Goal: Task Accomplishment & Management: Use online tool/utility

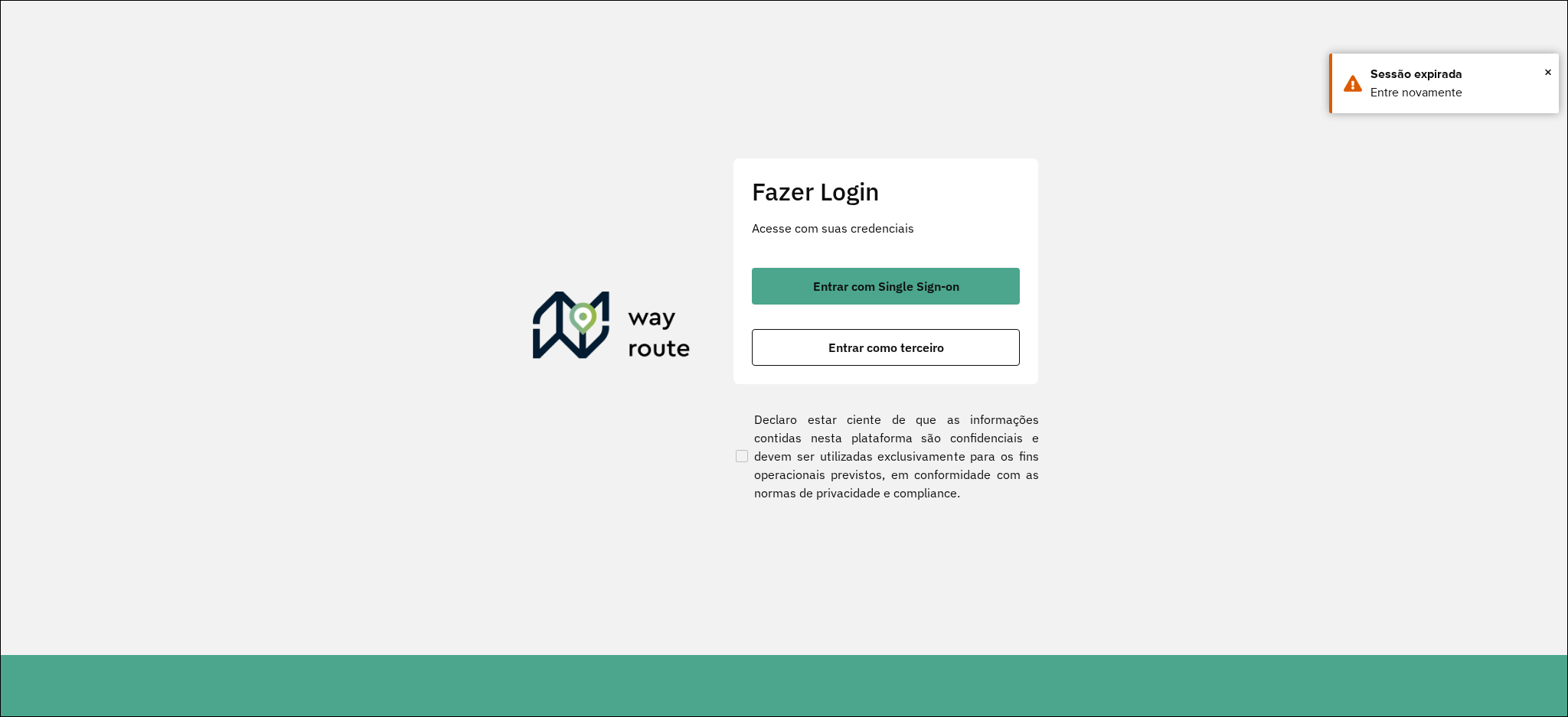
click at [877, 280] on span "Entrar com Single Sign-on" at bounding box center [887, 286] width 146 height 12
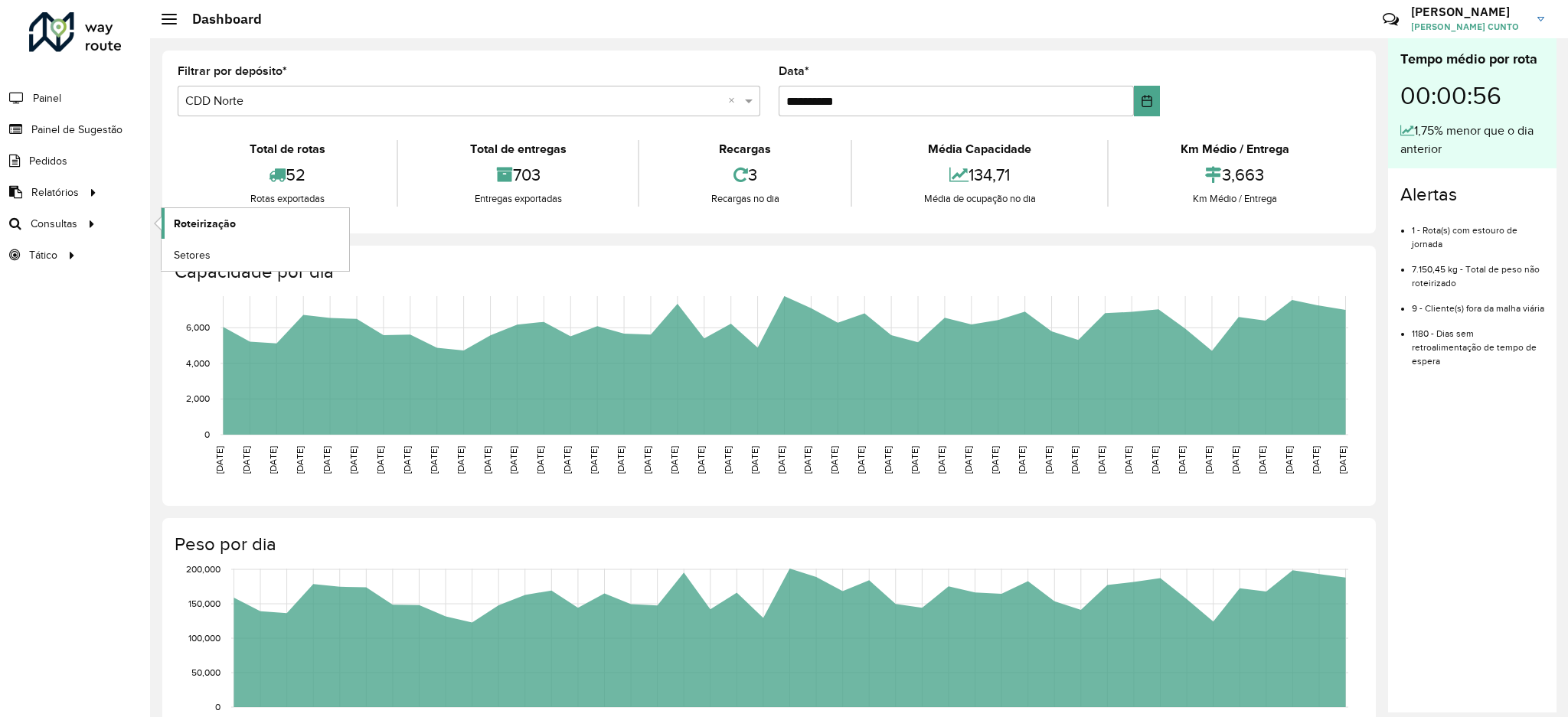
click at [190, 214] on link "Roteirização" at bounding box center [255, 223] width 188 height 30
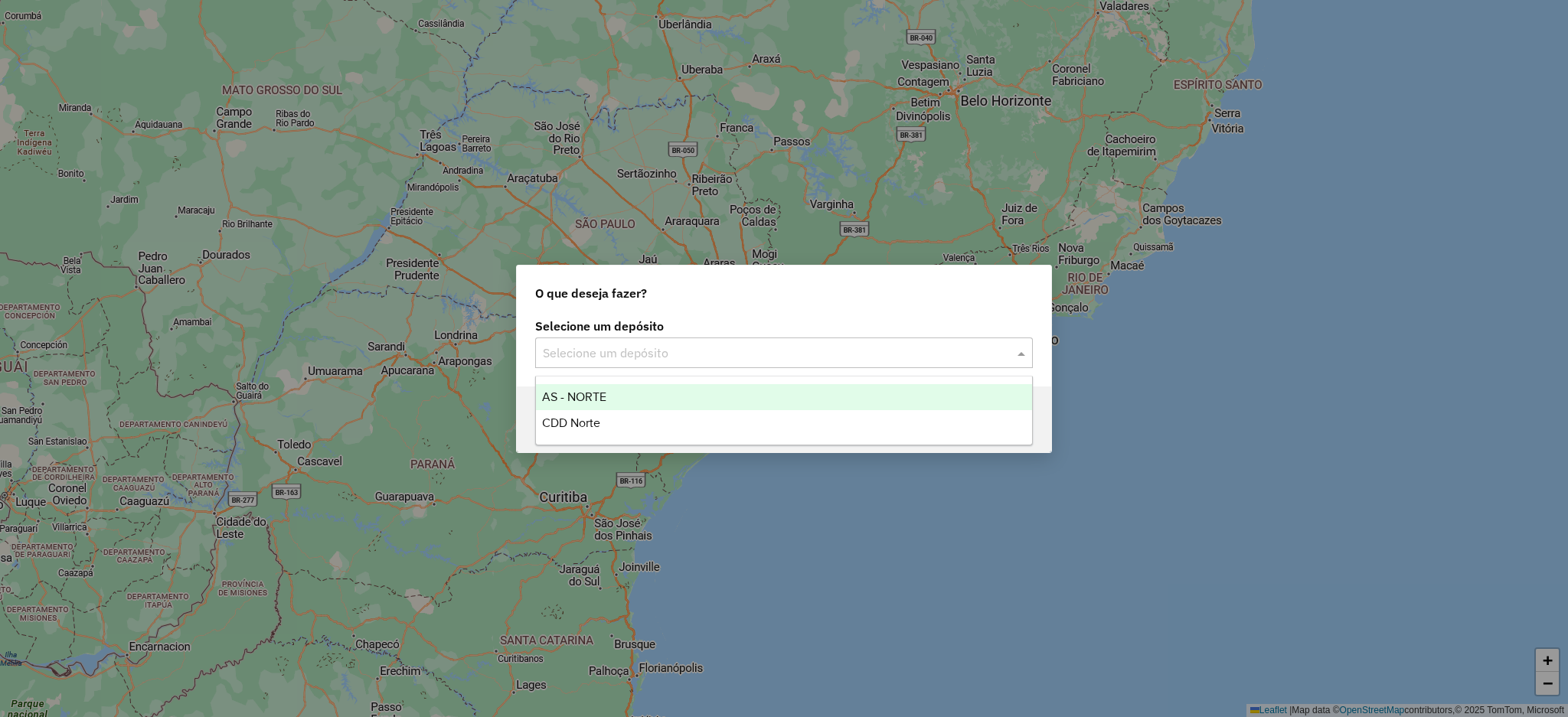
click at [680, 349] on input "text" at bounding box center [768, 354] width 452 height 18
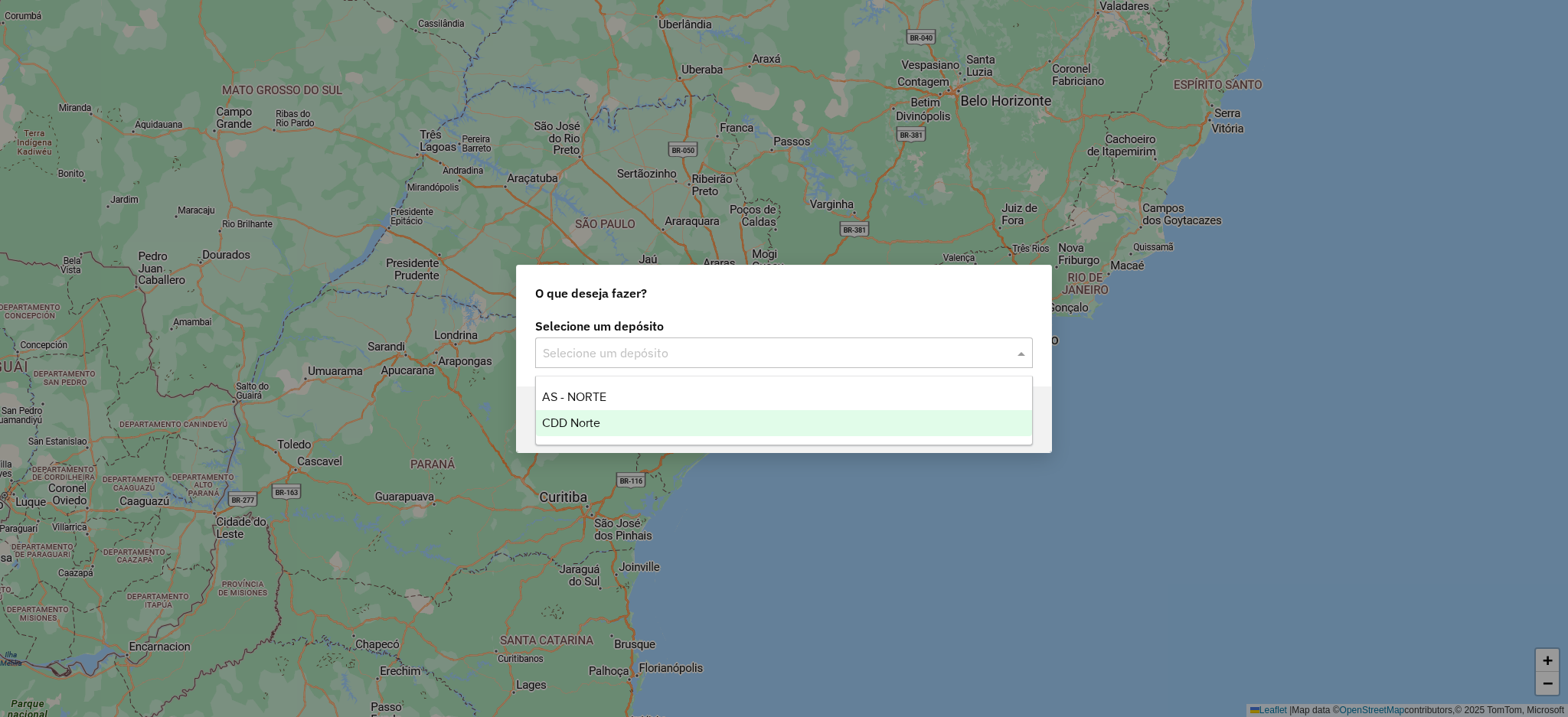
click at [658, 420] on div "CDD Norte" at bounding box center [784, 423] width 496 height 26
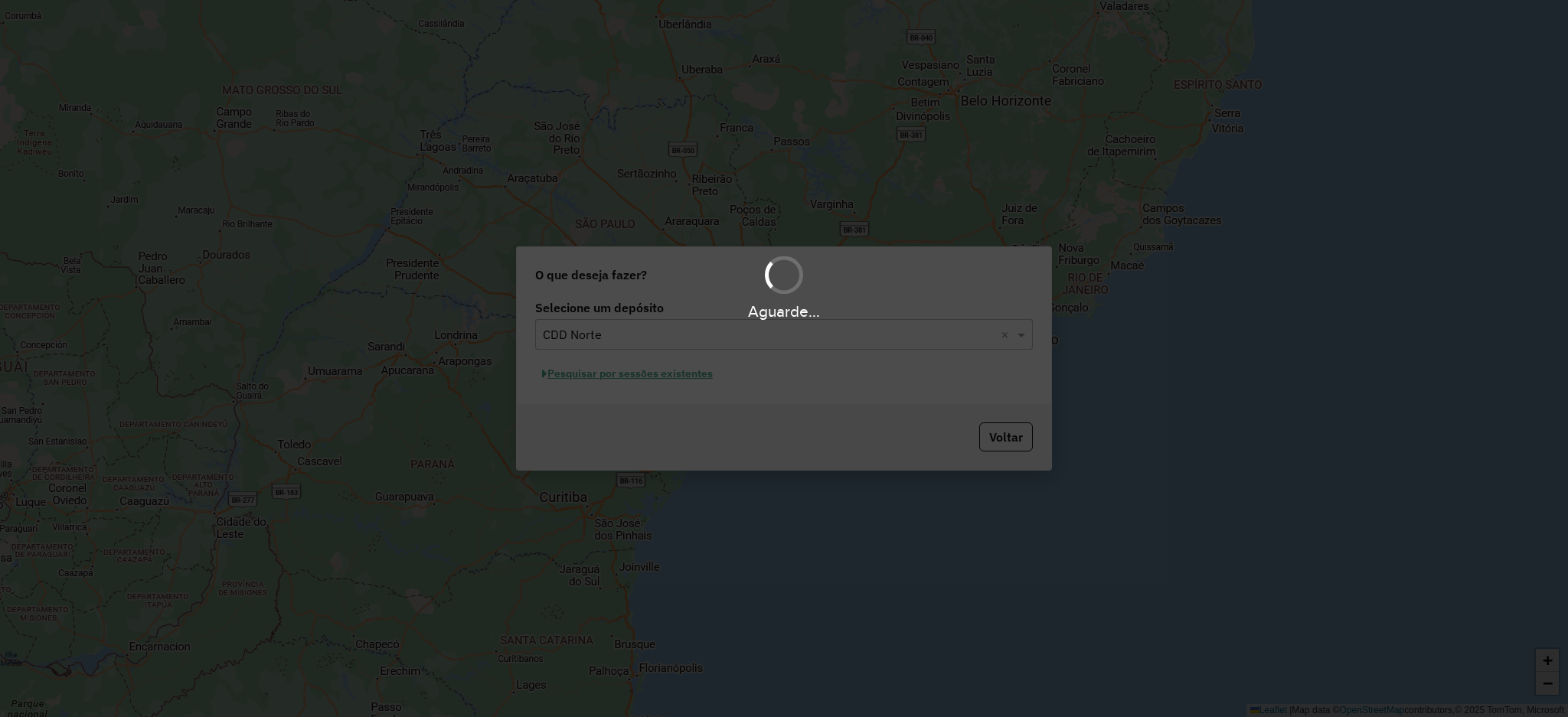
click at [663, 381] on div "Aguarde..." at bounding box center [784, 358] width 1568 height 717
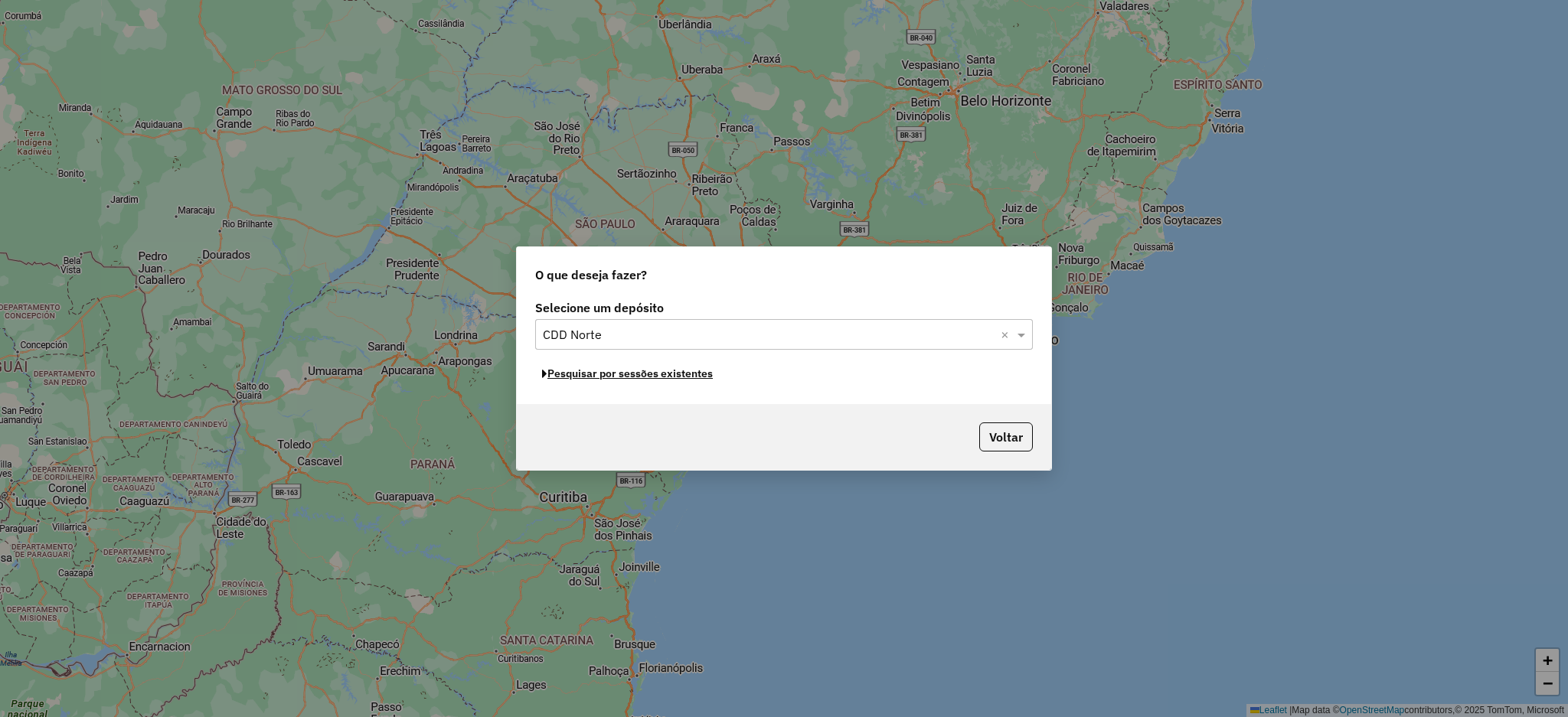
click at [663, 381] on button "Pesquisar por sessões existentes" at bounding box center [628, 374] width 185 height 24
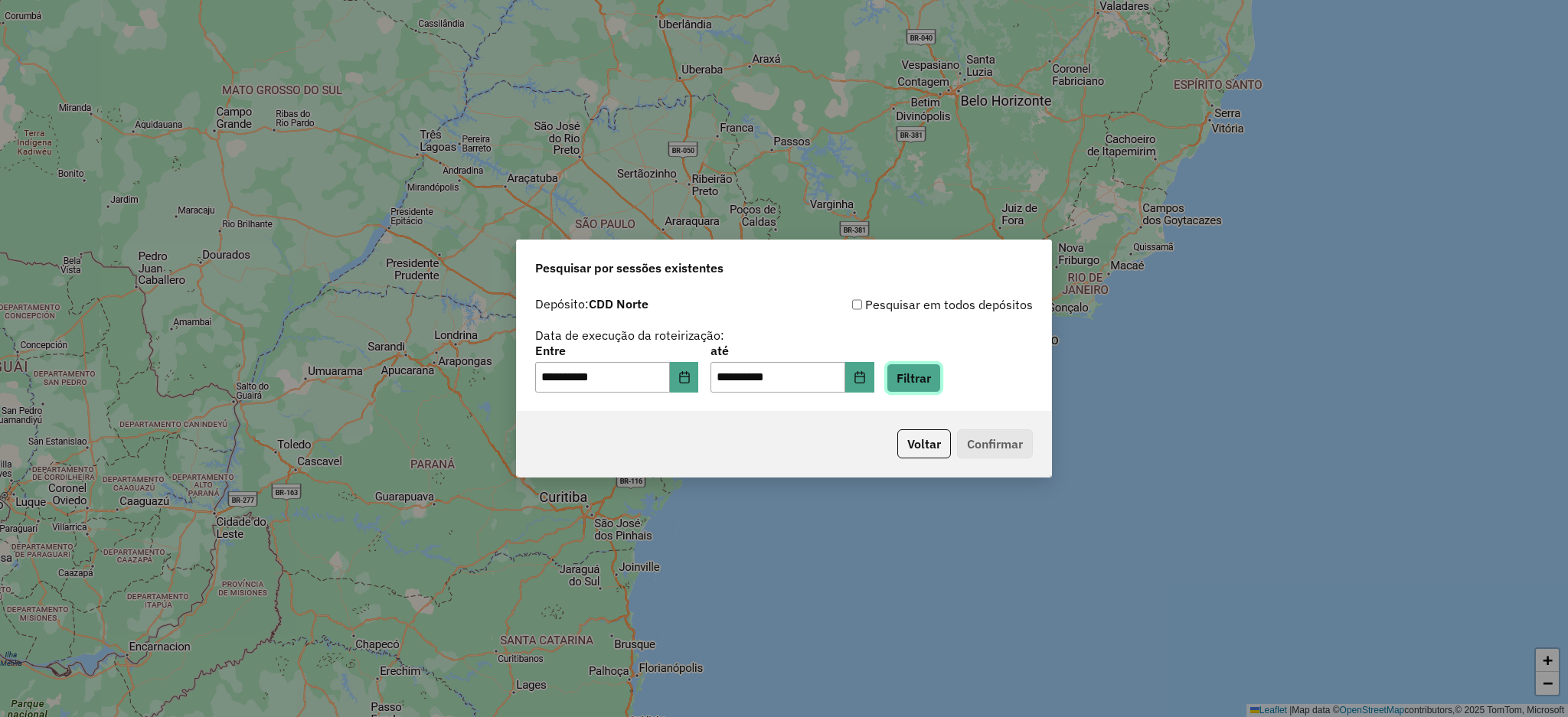
click at [941, 385] on button "Filtrar" at bounding box center [913, 377] width 55 height 29
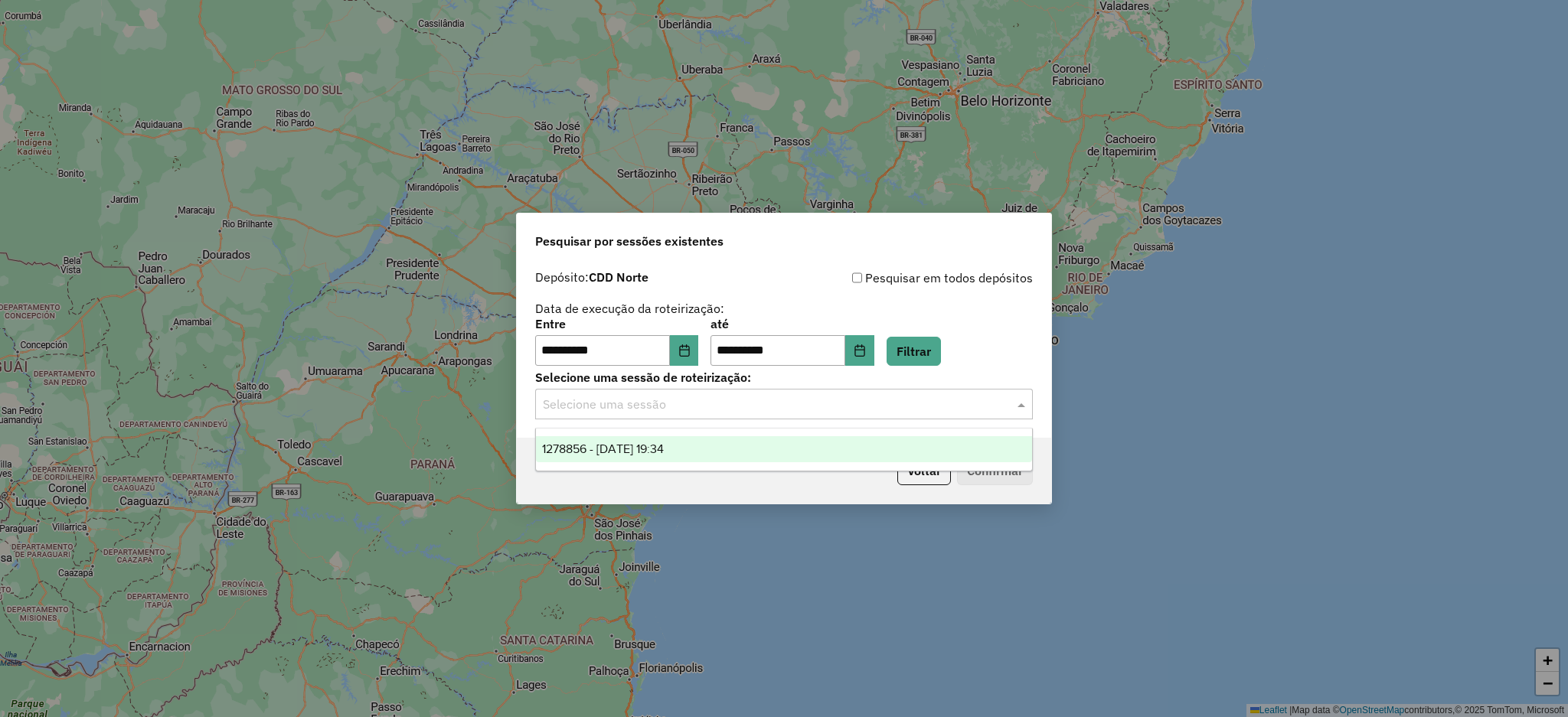
click at [790, 412] on input "text" at bounding box center [768, 405] width 452 height 18
click at [778, 462] on div "1278856 - 19/09/2025 19:34" at bounding box center [784, 449] width 496 height 26
click at [1000, 470] on button "Confirmar" at bounding box center [995, 470] width 76 height 29
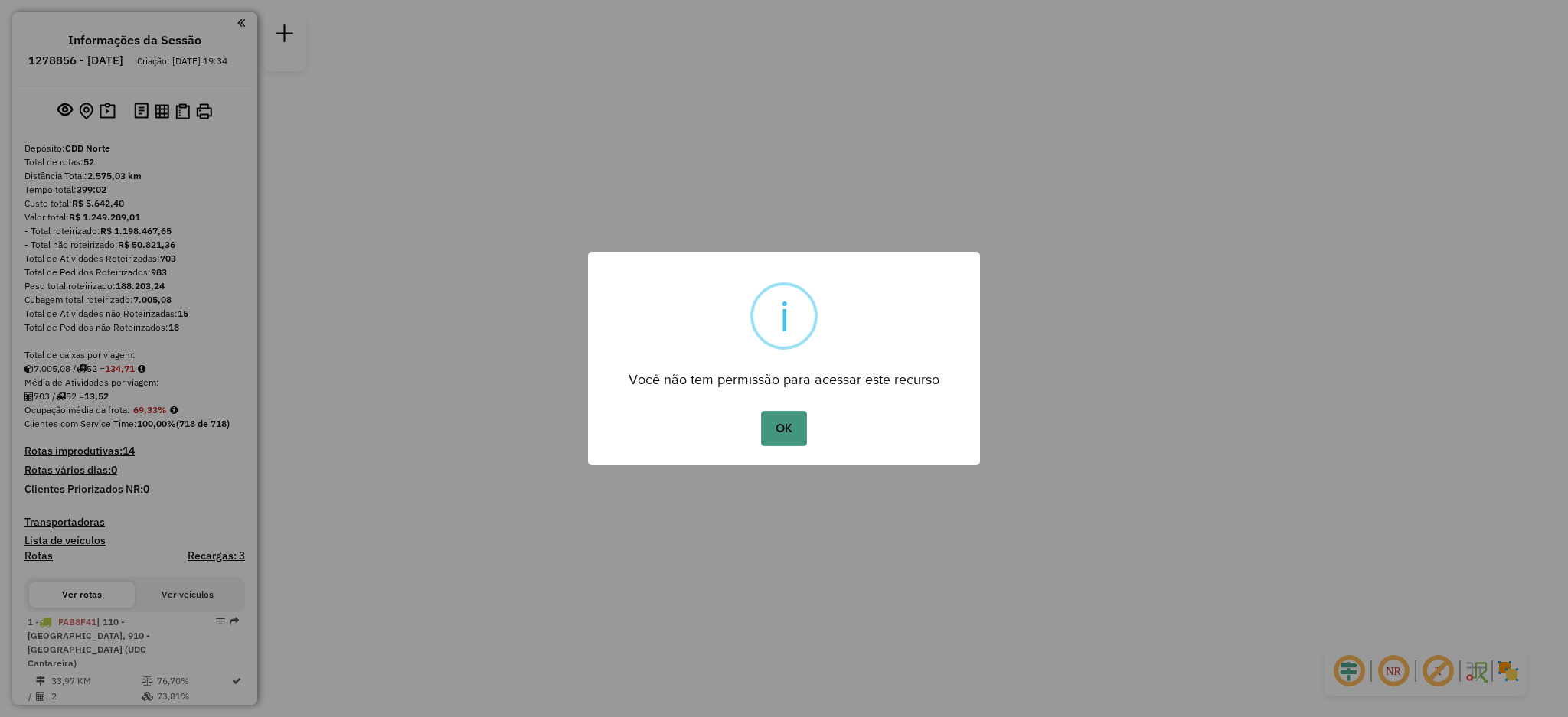
click at [792, 424] on button "OK" at bounding box center [783, 429] width 45 height 35
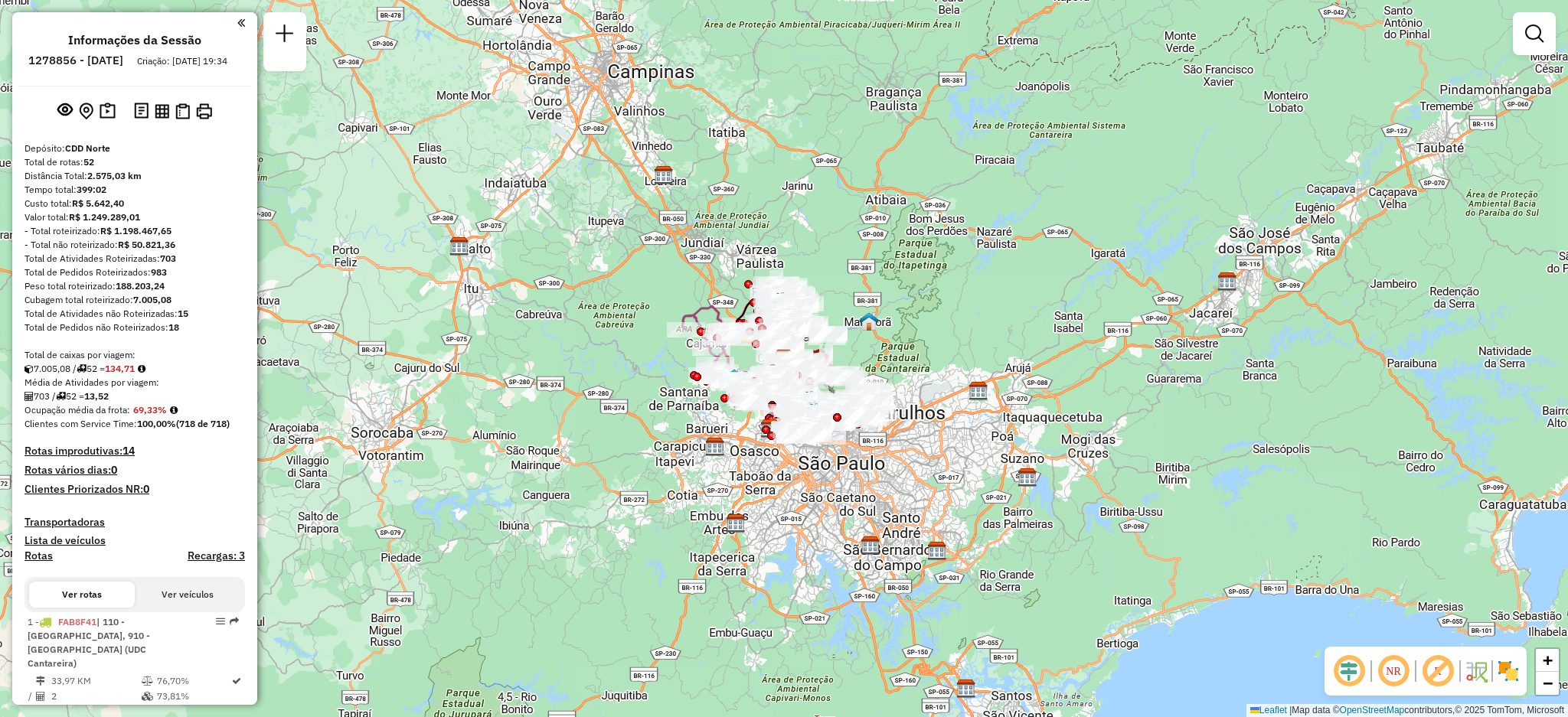
scroll to position [4203, 0]
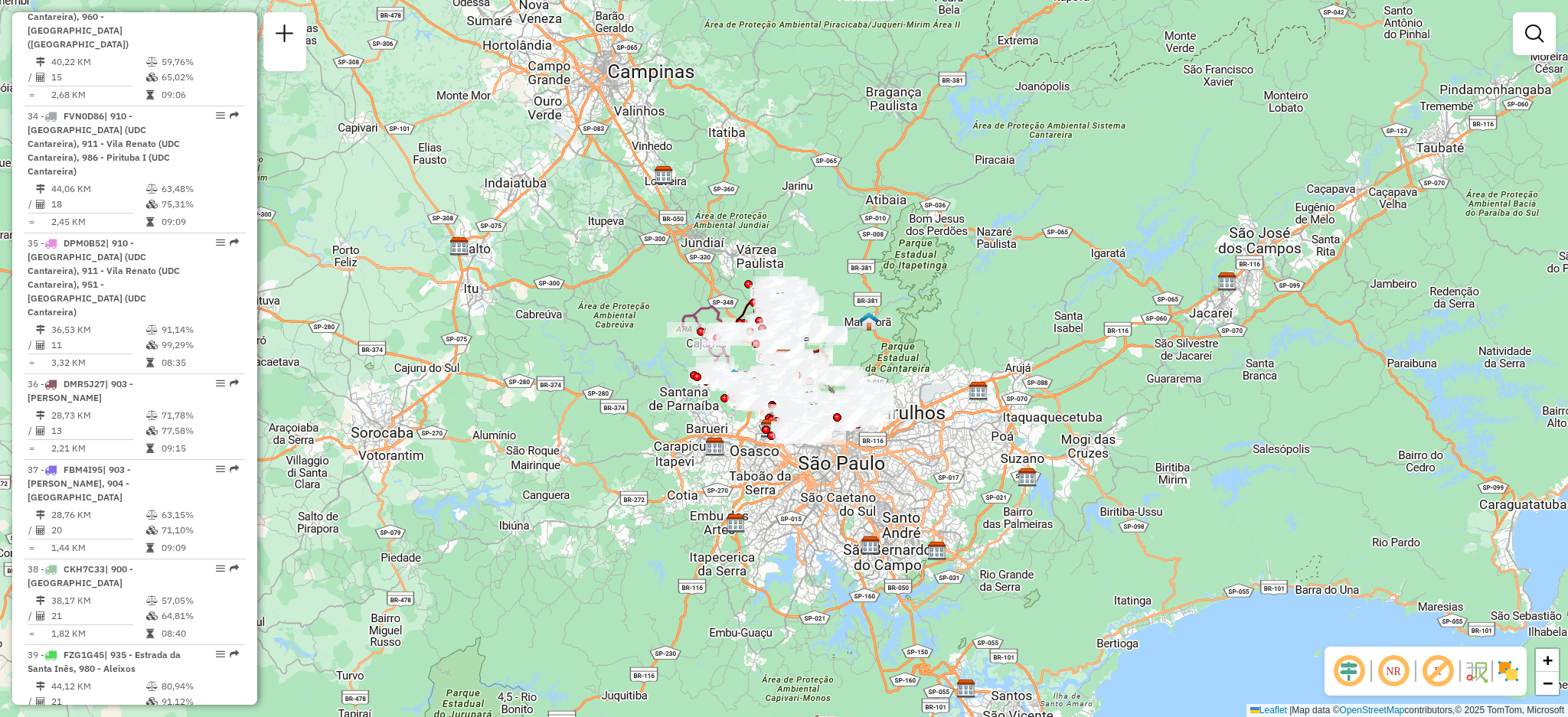
select select "**********"
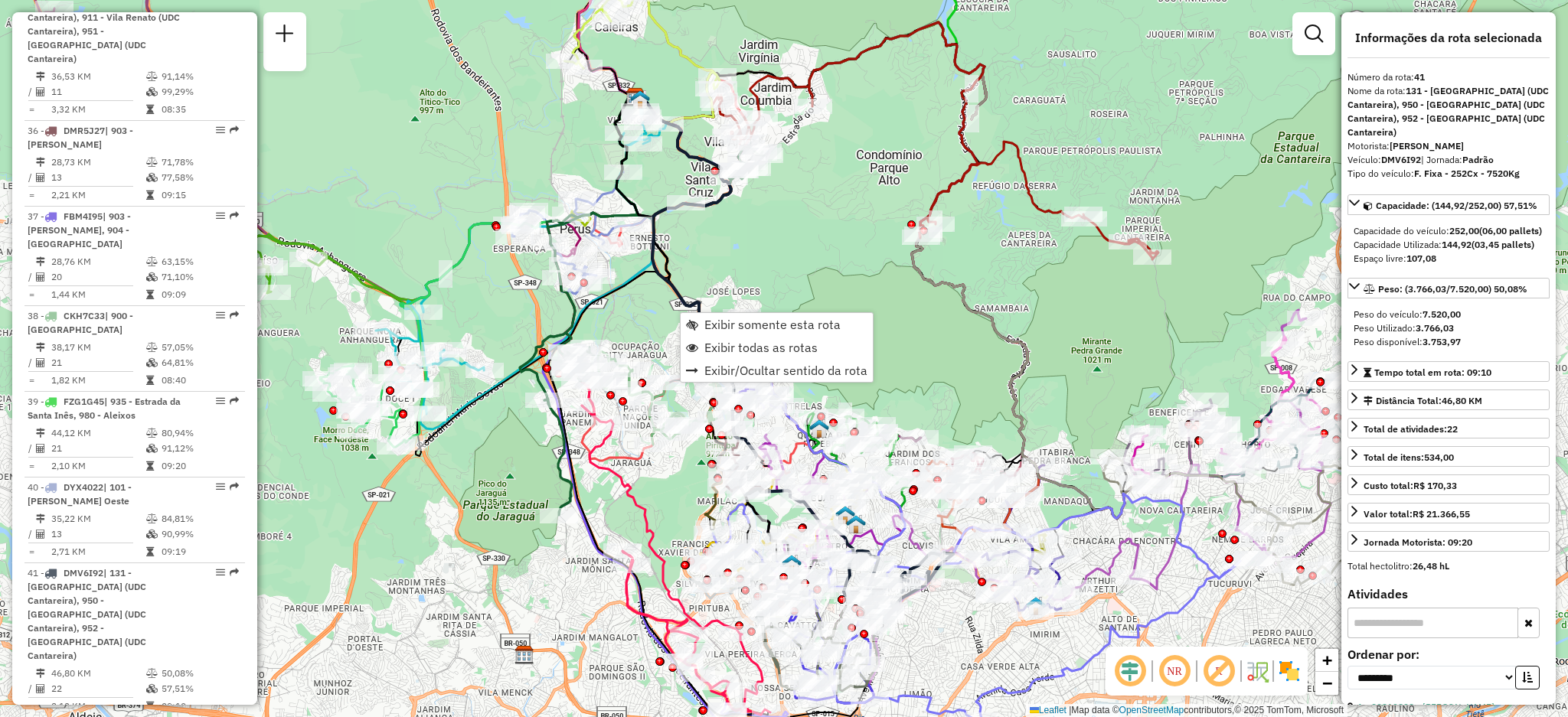
scroll to position [4539, 0]
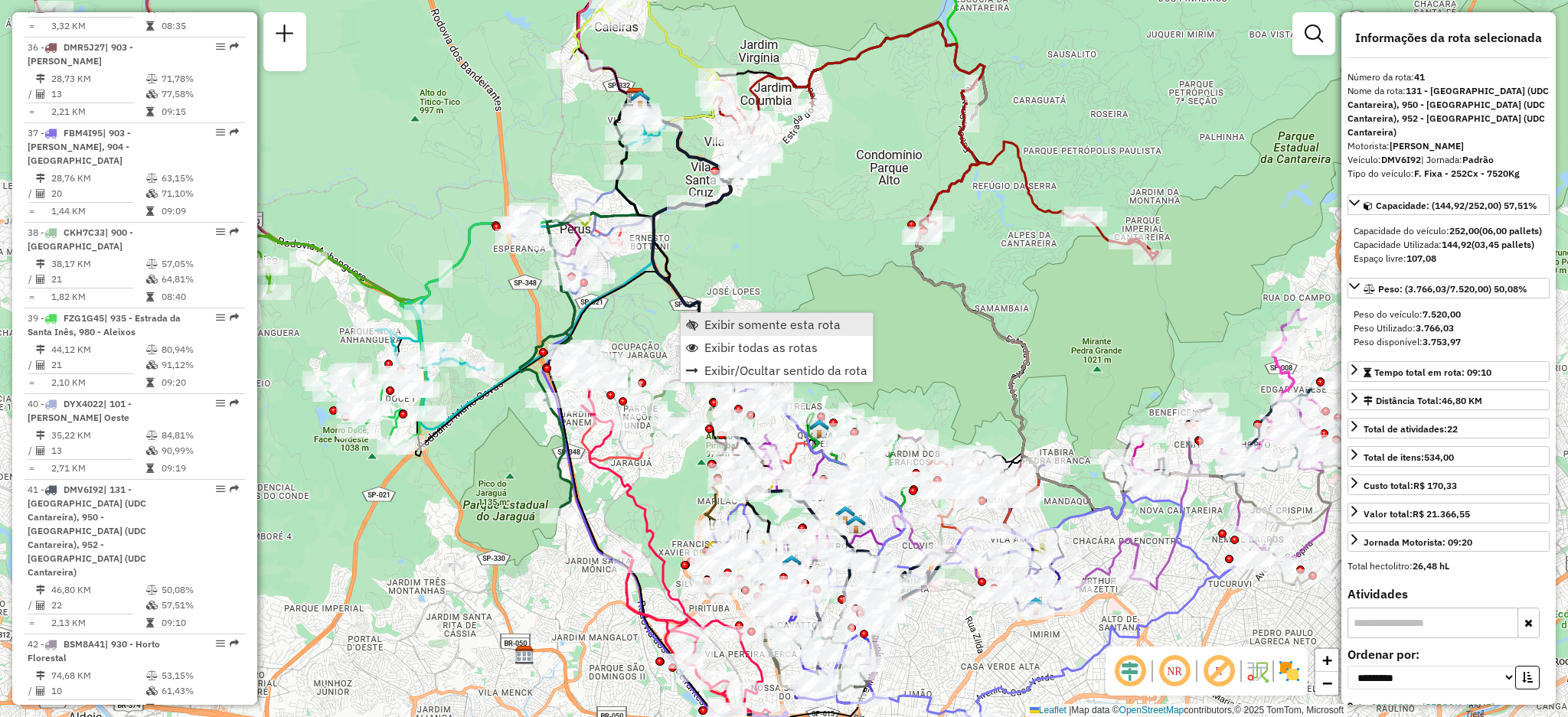
click at [692, 320] on span "Exibir somente esta rota" at bounding box center [692, 324] width 12 height 12
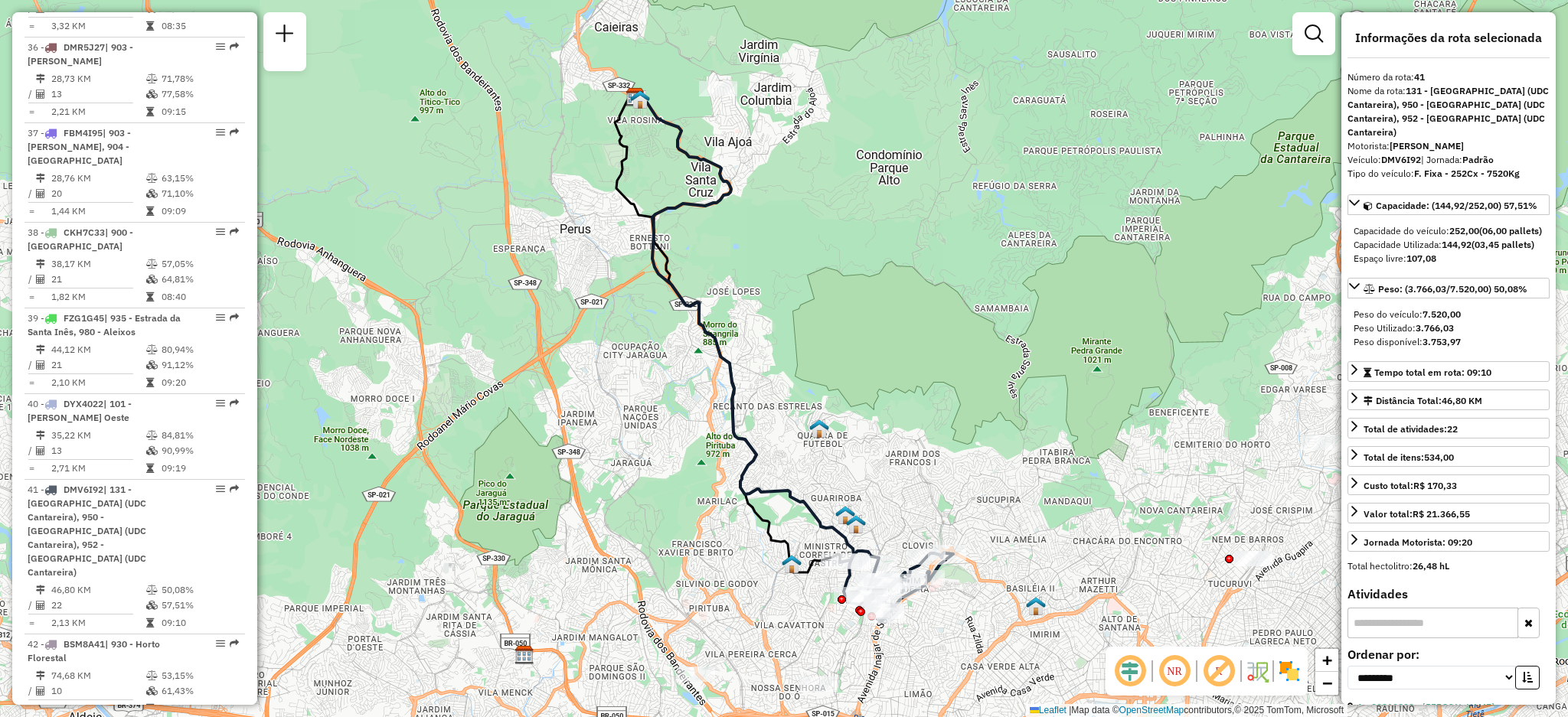
drag, startPoint x: 966, startPoint y: 500, endPoint x: 899, endPoint y: 391, distance: 127.9
click at [899, 391] on div "Janela de atendimento Grade de atendimento Capacidade Transportadoras Veículos …" at bounding box center [784, 358] width 1568 height 717
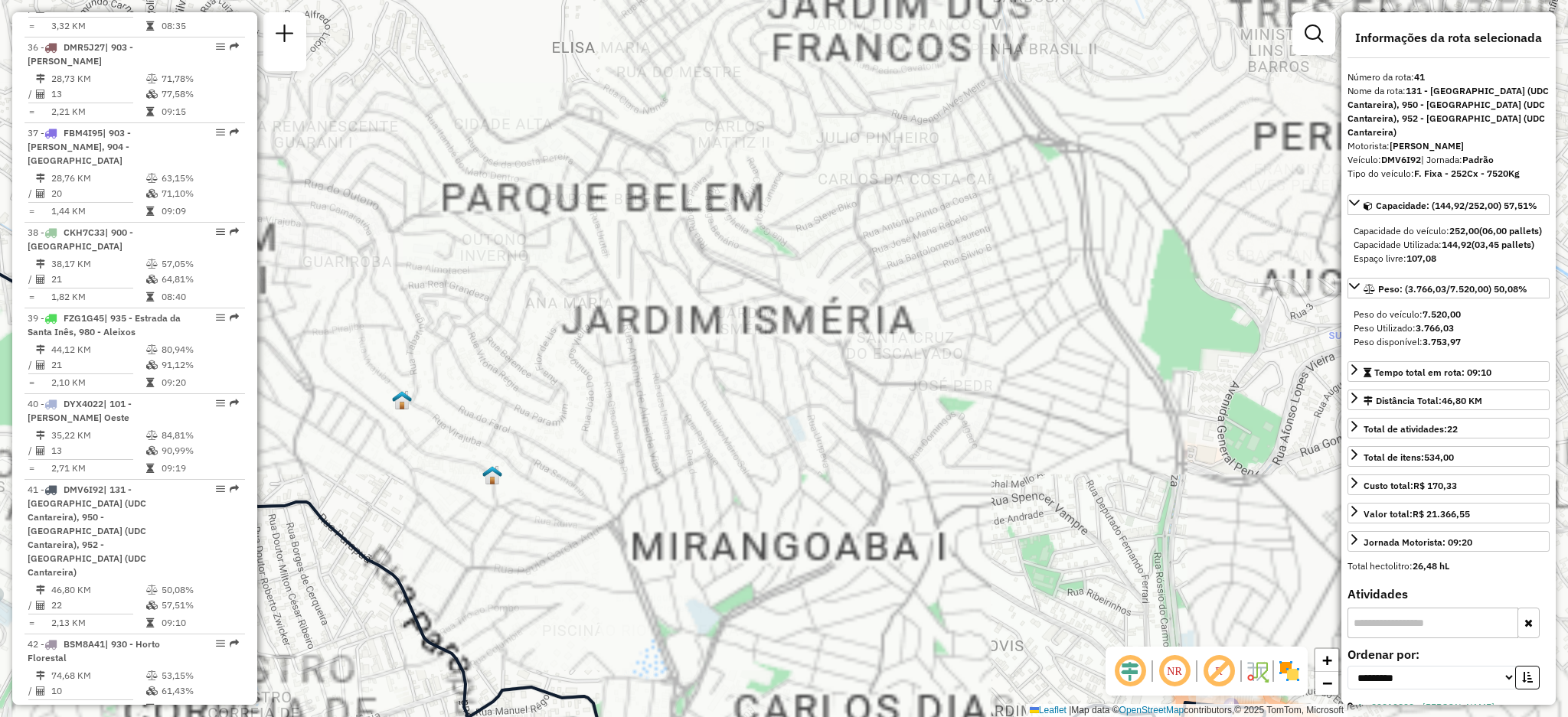
drag, startPoint x: 822, startPoint y: 427, endPoint x: 790, endPoint y: 373, distance: 62.8
click at [790, 373] on div "Janela de atendimento Grade de atendimento Capacidade Transportadoras Veículos …" at bounding box center [784, 358] width 1568 height 717
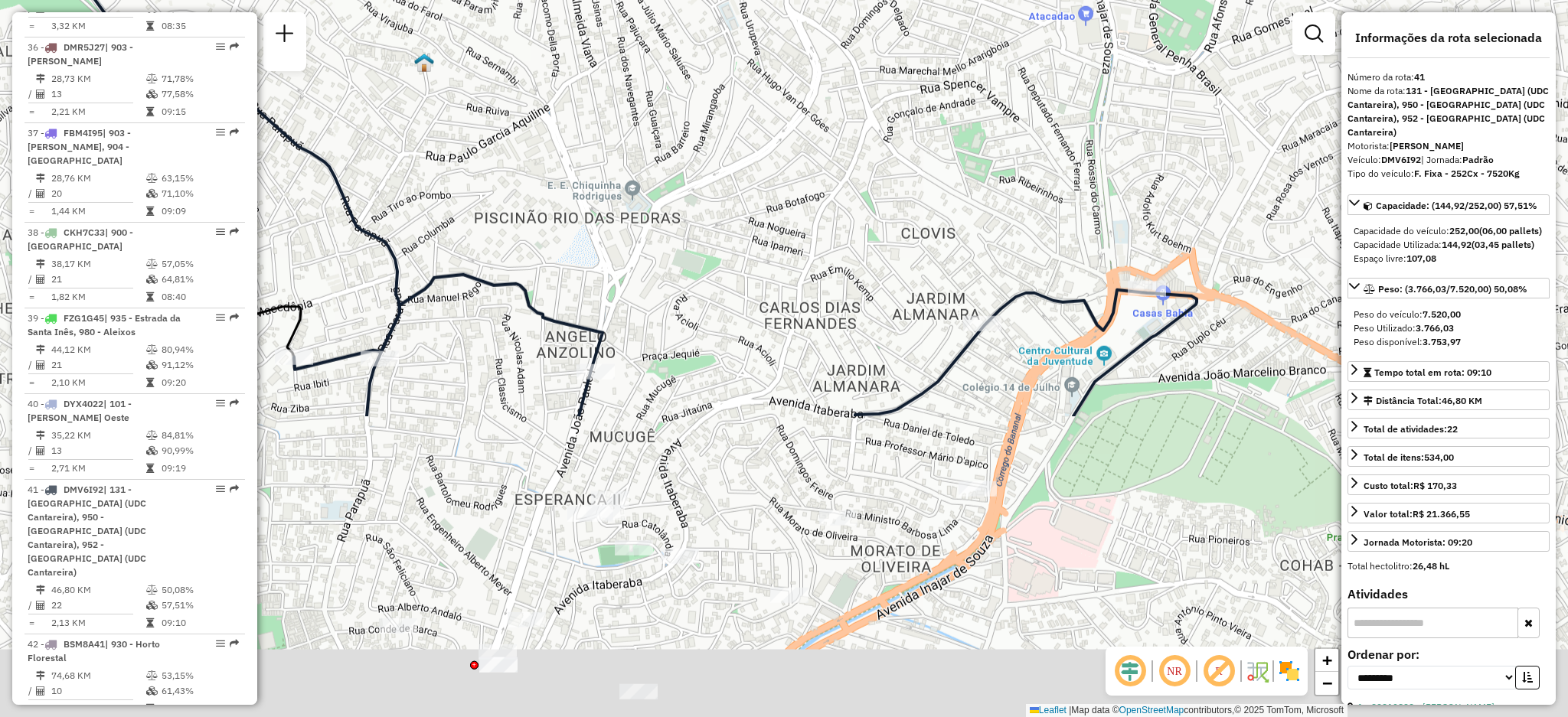
drag, startPoint x: 790, startPoint y: 373, endPoint x: 747, endPoint y: 0, distance: 375.5
click at [747, 0] on div "Janela de atendimento Grade de atendimento Capacidade Transportadoras Veículos …" at bounding box center [784, 358] width 1568 height 717
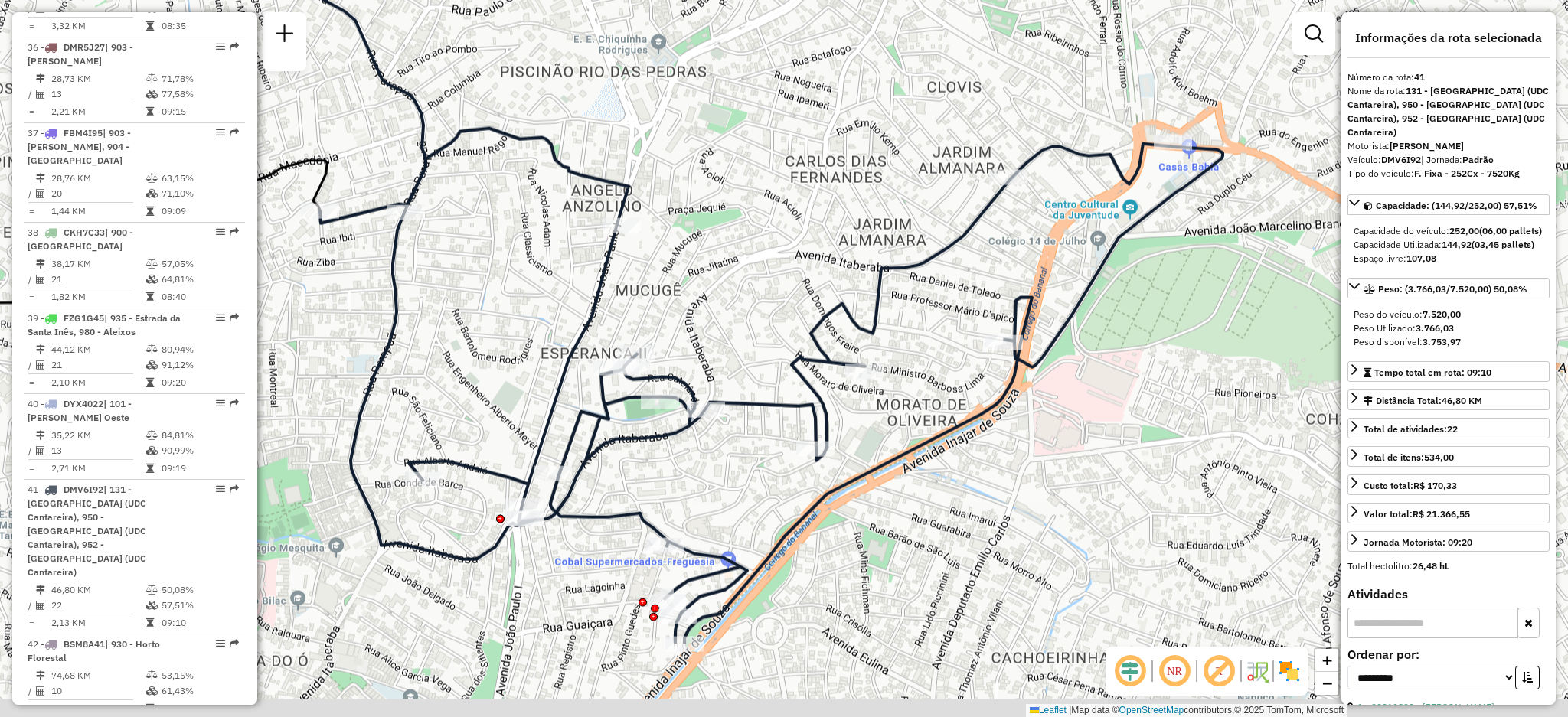
drag, startPoint x: 713, startPoint y: 281, endPoint x: 747, endPoint y: 131, distance: 153.8
click at [747, 131] on div "Janela de atendimento Grade de atendimento Capacidade Transportadoras Veículos …" at bounding box center [784, 358] width 1568 height 717
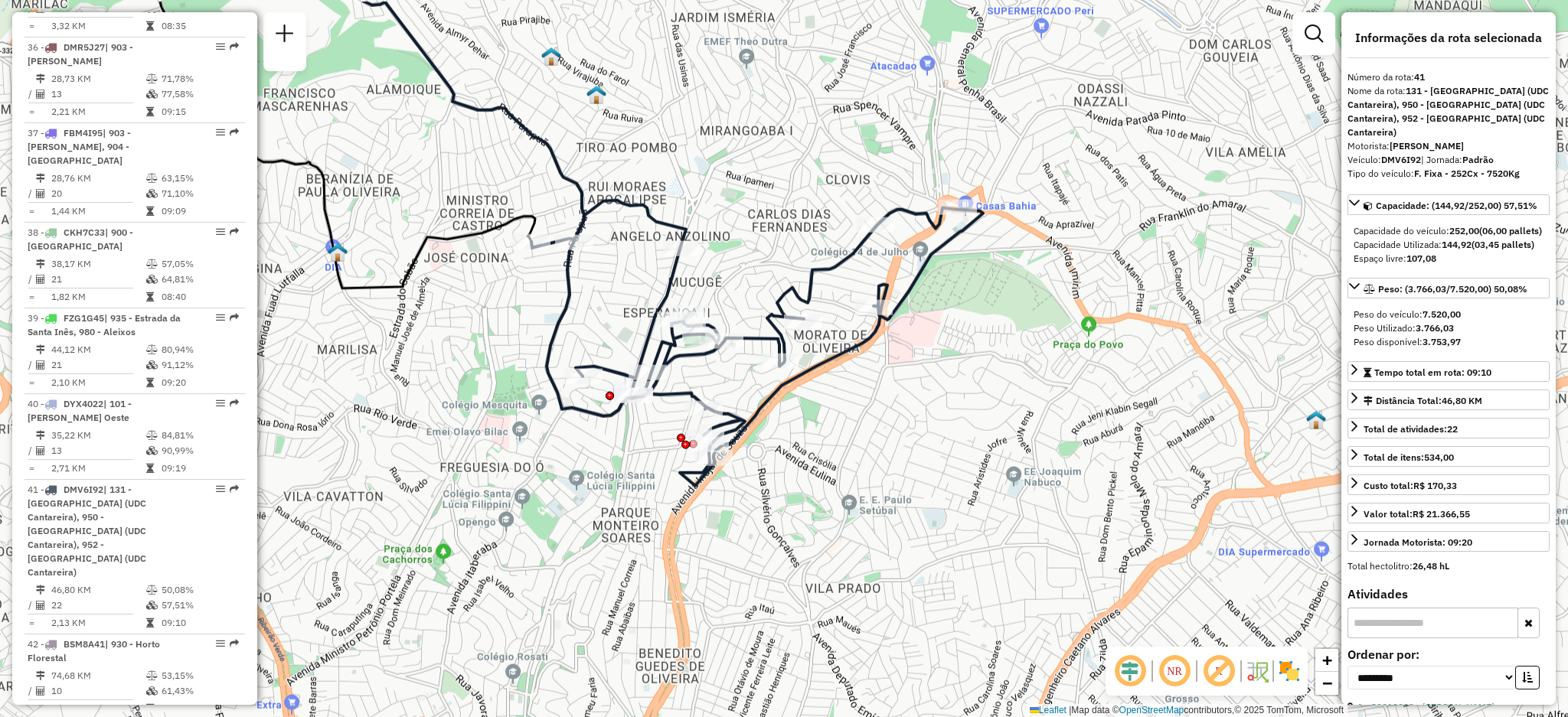
drag, startPoint x: 796, startPoint y: 258, endPoint x: 792, endPoint y: 346, distance: 88.1
click at [792, 330] on div at bounding box center [802, 322] width 38 height 16
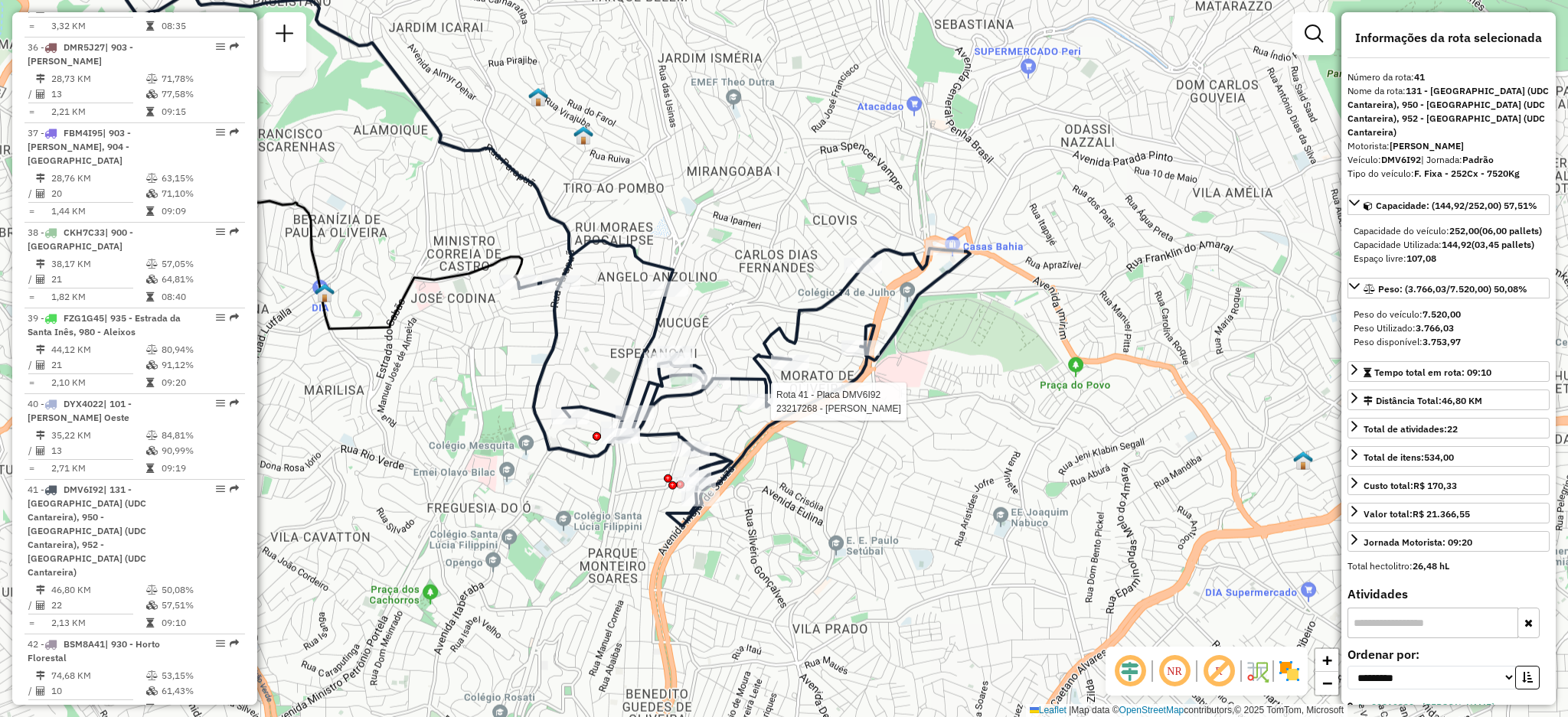
drag, startPoint x: 913, startPoint y: 189, endPoint x: 899, endPoint y: 214, distance: 28.7
click at [899, 214] on div "Rota 41 - Placa DMV6I92 23217268 - GABRIEL CRUZ DINIZ Janela de atendimento Gra…" at bounding box center [784, 358] width 1568 height 717
drag, startPoint x: 899, startPoint y: 214, endPoint x: 934, endPoint y: 213, distance: 35.0
click at [934, 213] on div "Rota 41 - Placa DMV6I92 23217268 - GABRIEL CRUZ DINIZ Janela de atendimento Gra…" at bounding box center [784, 358] width 1568 height 717
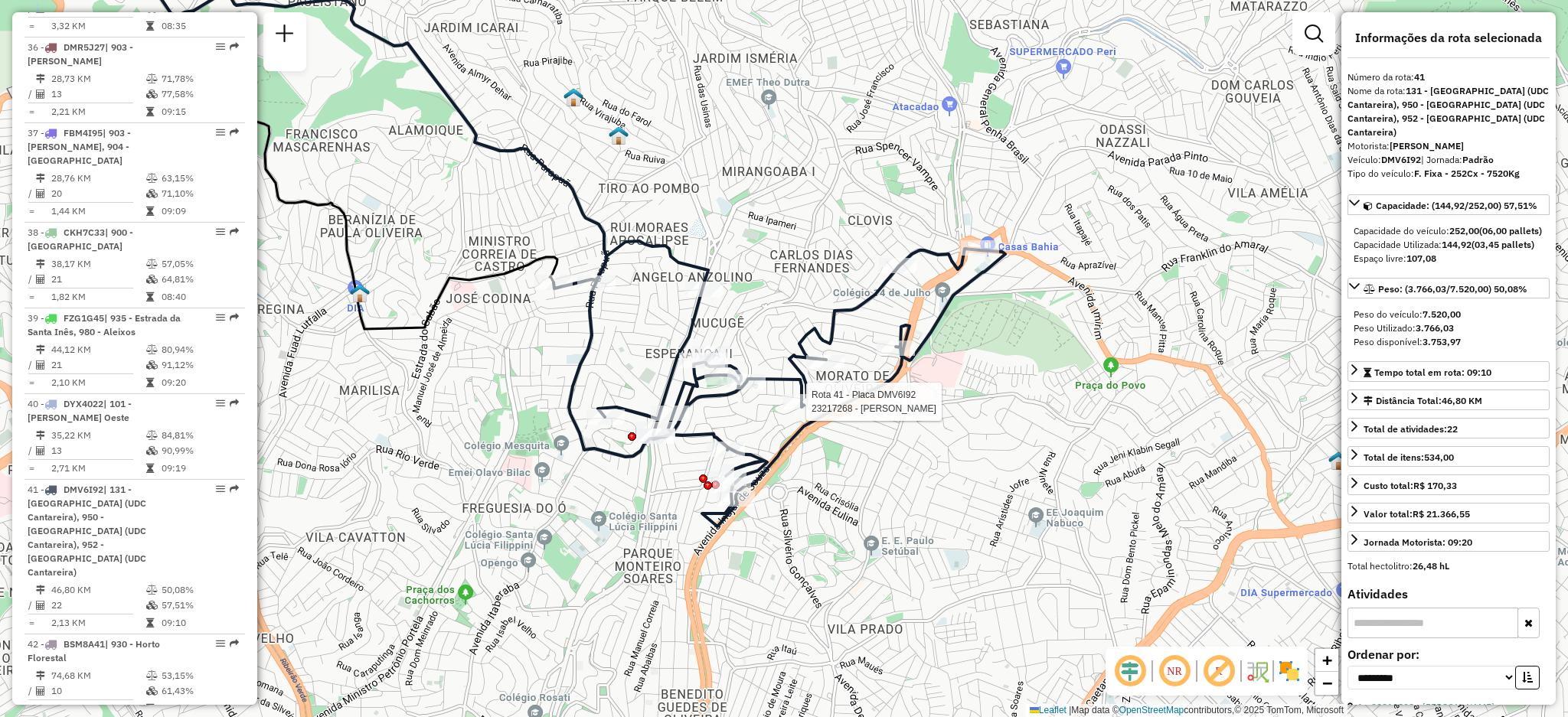
click at [854, 525] on div "Rota 41 - Placa DMV6I92 23217268 - GABRIEL CRUZ DINIZ Janela de atendimento Gra…" at bounding box center [784, 358] width 1568 height 717
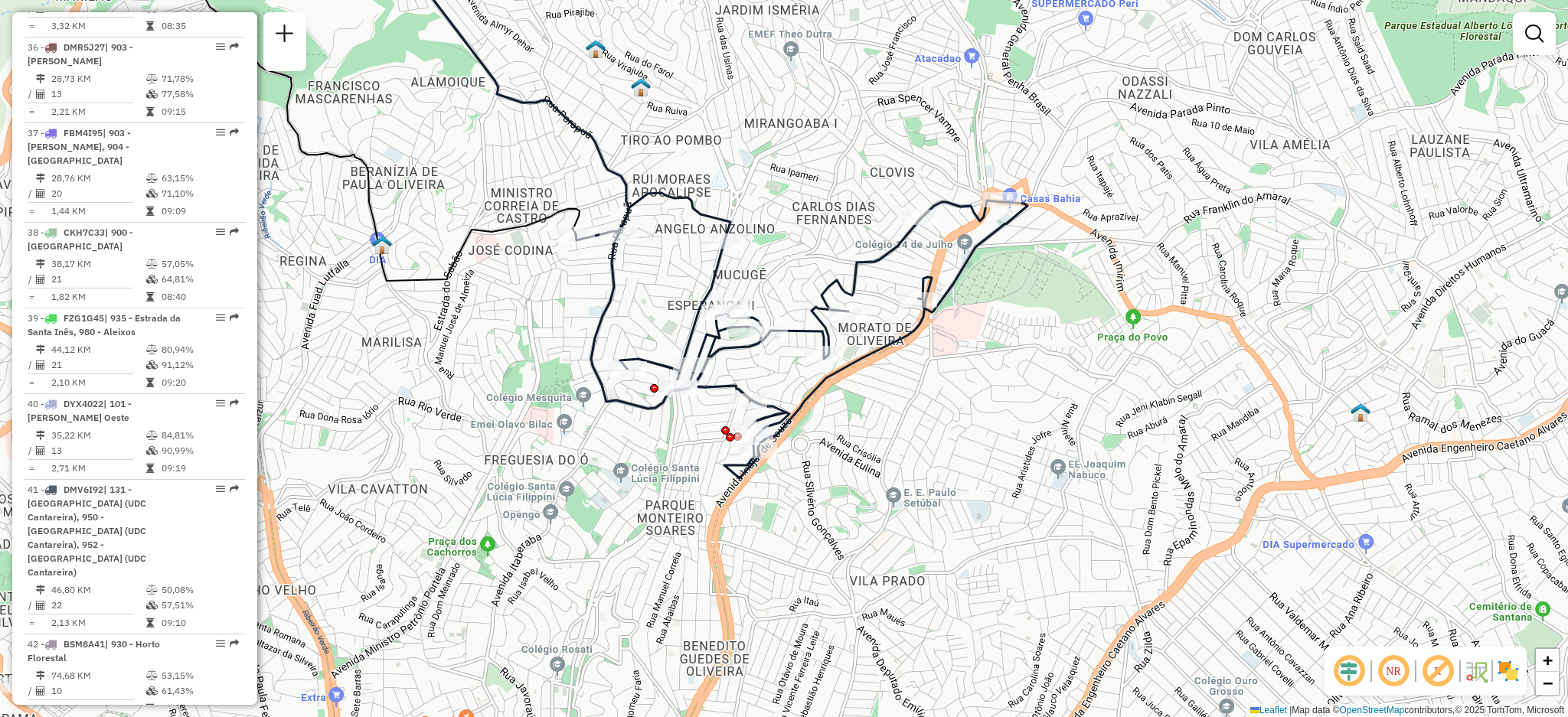
drag, startPoint x: 800, startPoint y: 261, endPoint x: 805, endPoint y: 278, distance: 17.7
click at [805, 278] on div "Janela de atendimento Grade de atendimento Capacidade Transportadoras Veículos …" at bounding box center [784, 358] width 1568 height 717
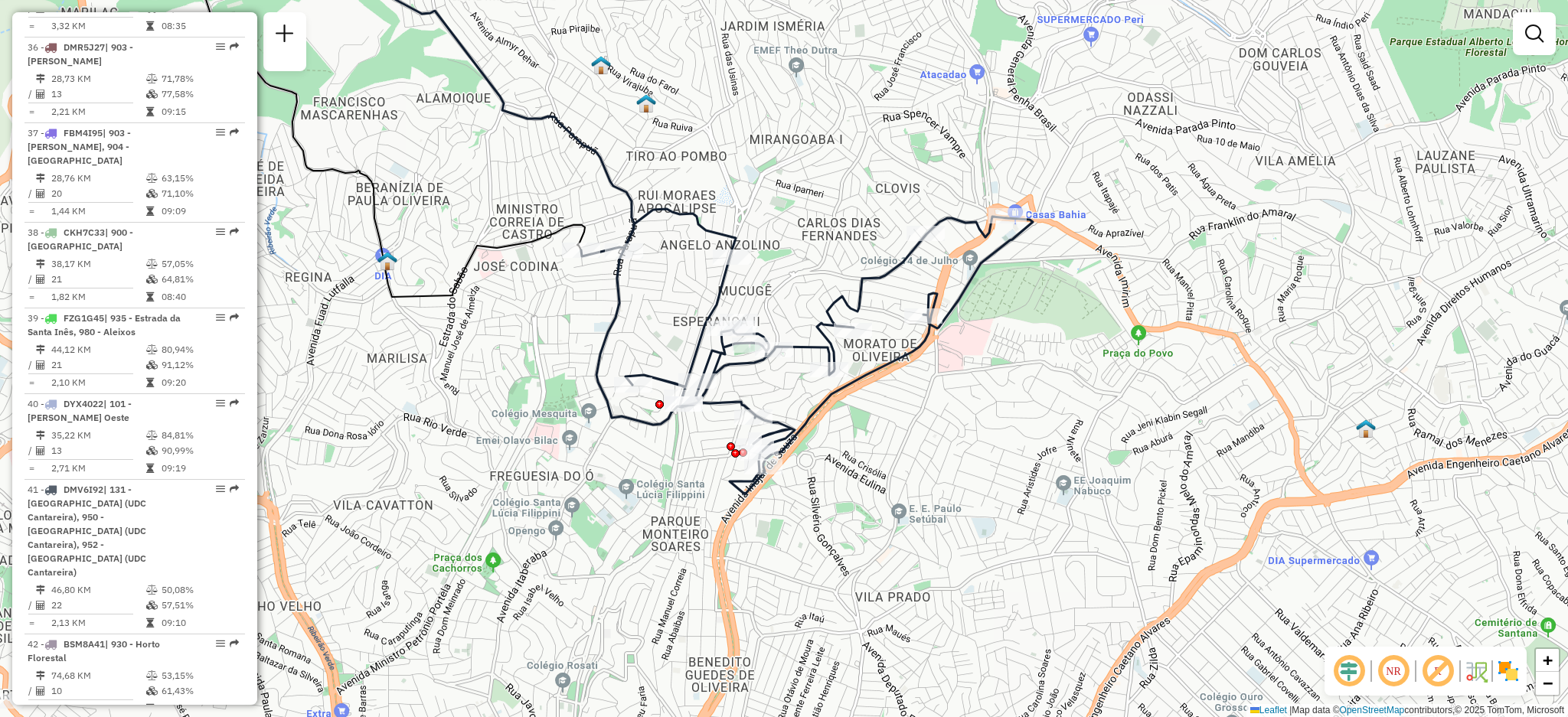
scroll to position [1017, 0]
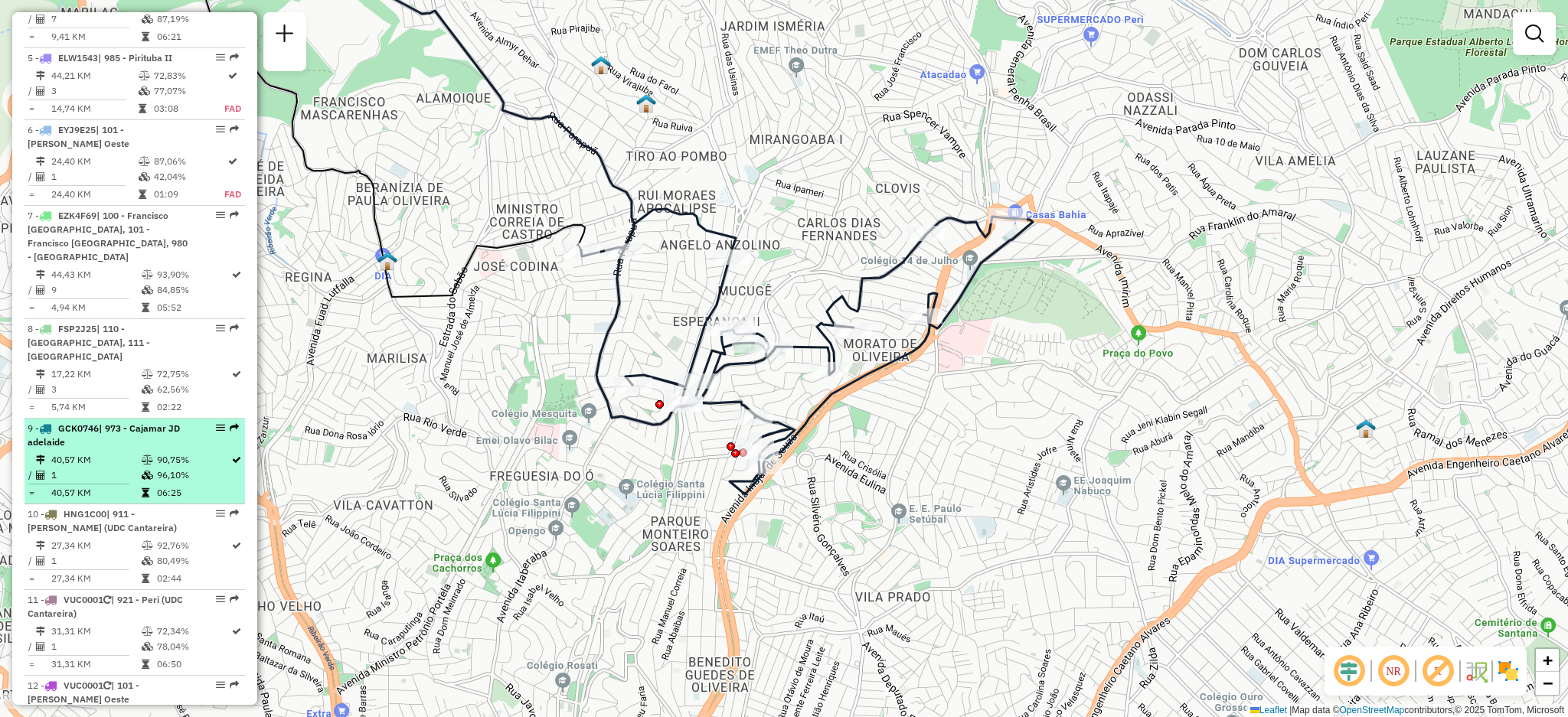
click at [230, 423] on em at bounding box center [235, 428] width 9 height 9
select select "**********"
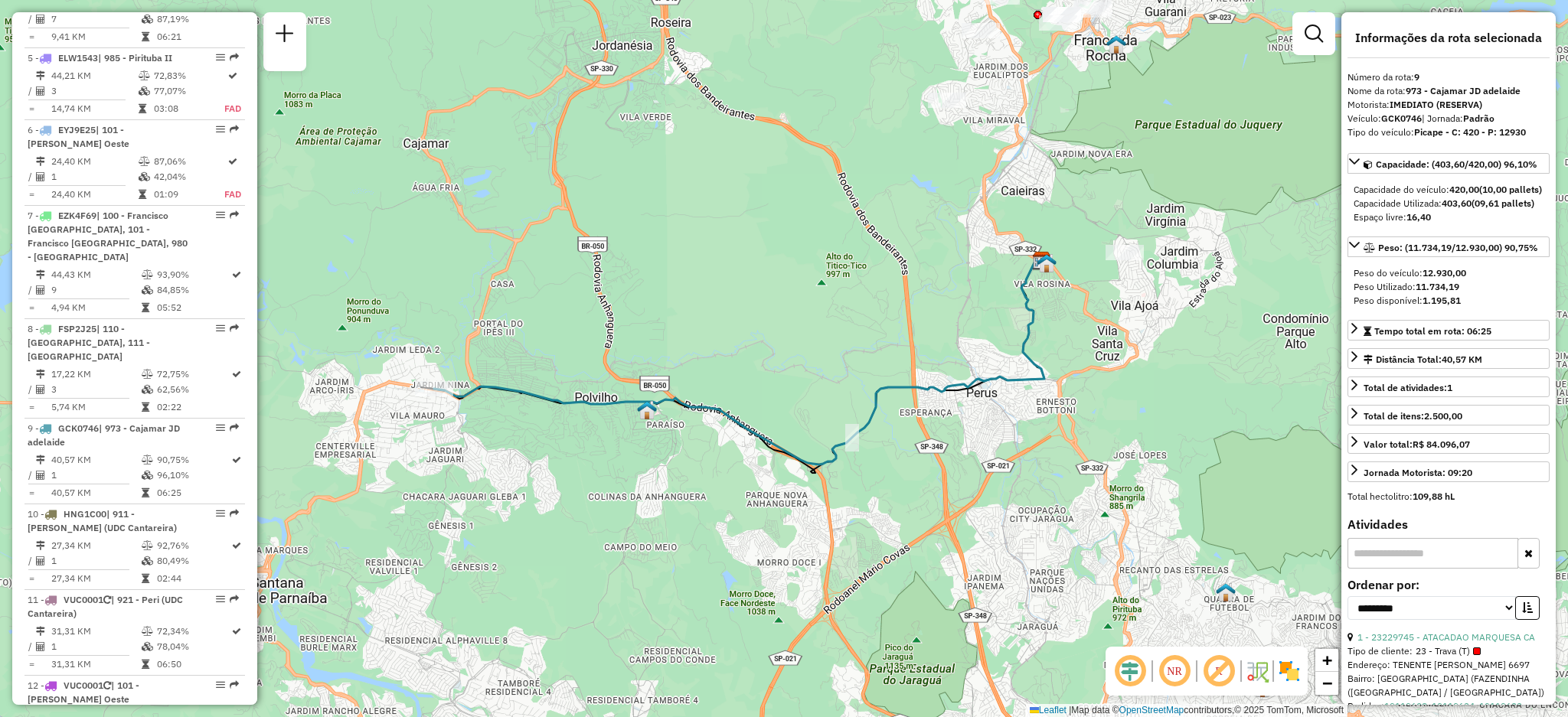
drag, startPoint x: 547, startPoint y: 390, endPoint x: 639, endPoint y: 399, distance: 92.4
click at [639, 400] on img at bounding box center [647, 410] width 20 height 20
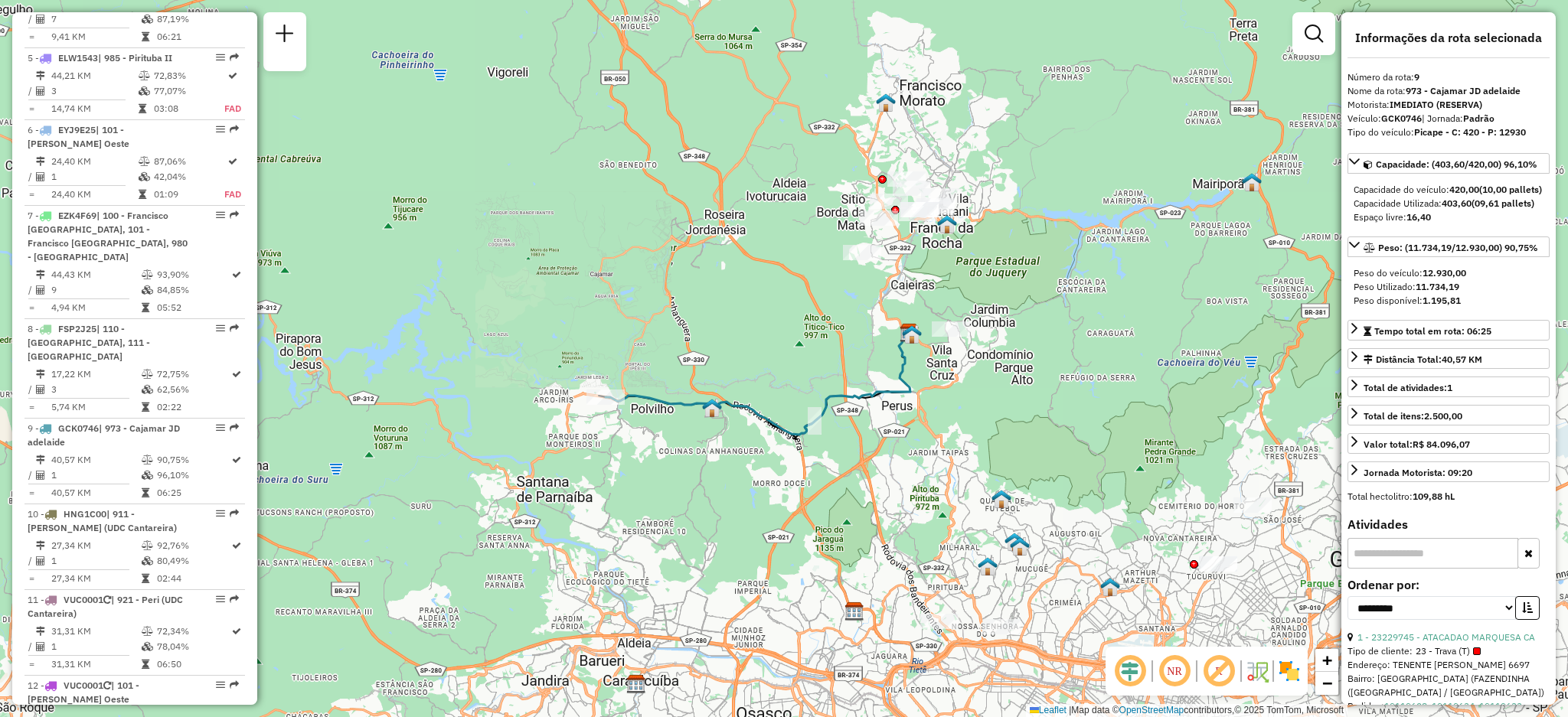
drag, startPoint x: 518, startPoint y: 408, endPoint x: 589, endPoint y: 411, distance: 71.1
click at [589, 411] on div "Janela de atendimento Grade de atendimento Capacidade Transportadoras Veículos …" at bounding box center [784, 358] width 1568 height 717
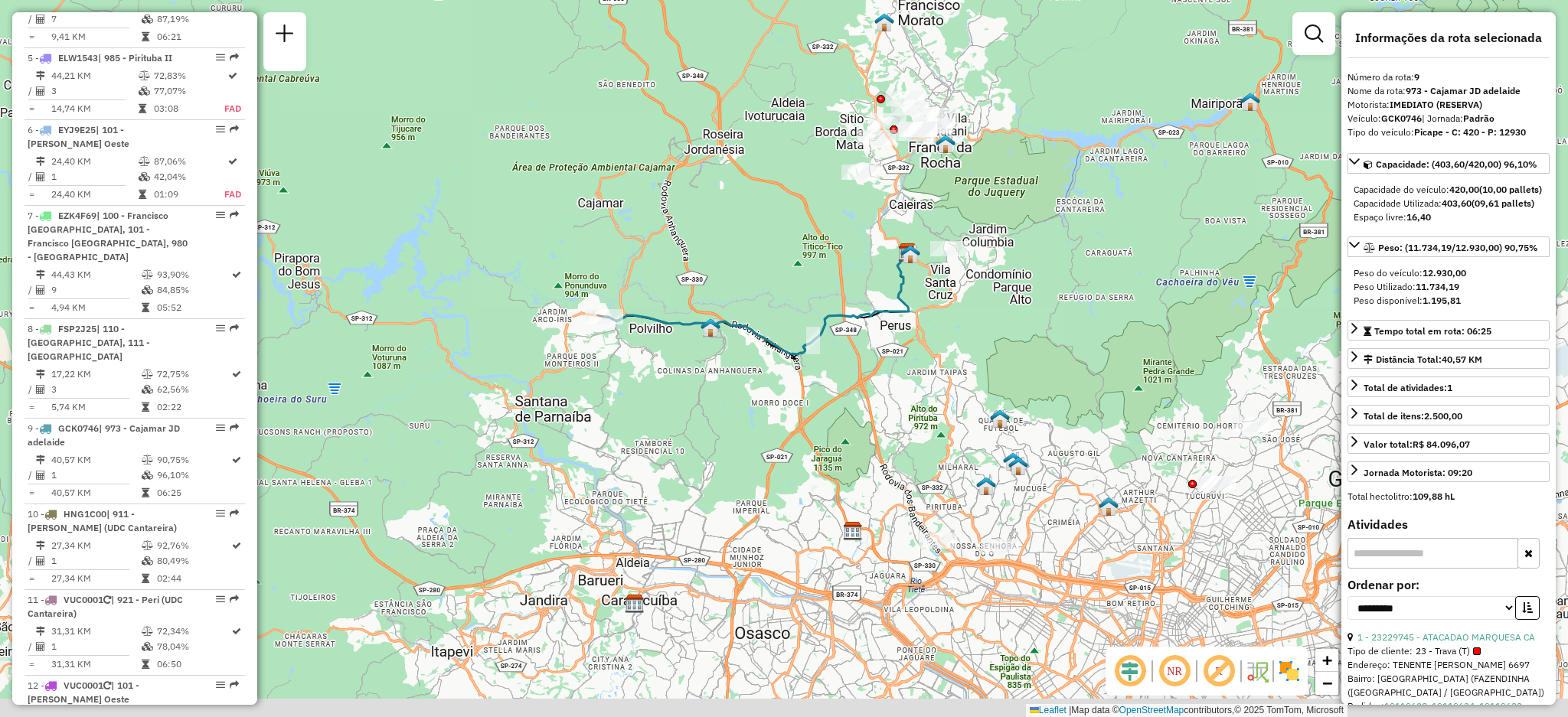
drag, startPoint x: 569, startPoint y: 385, endPoint x: 599, endPoint y: 330, distance: 62.6
click at [599, 330] on div "Rota 9 - Placa GCK0746 23229745 - ATACADAO MARQUESA CA Janela de atendimento Gr…" at bounding box center [784, 358] width 1568 height 717
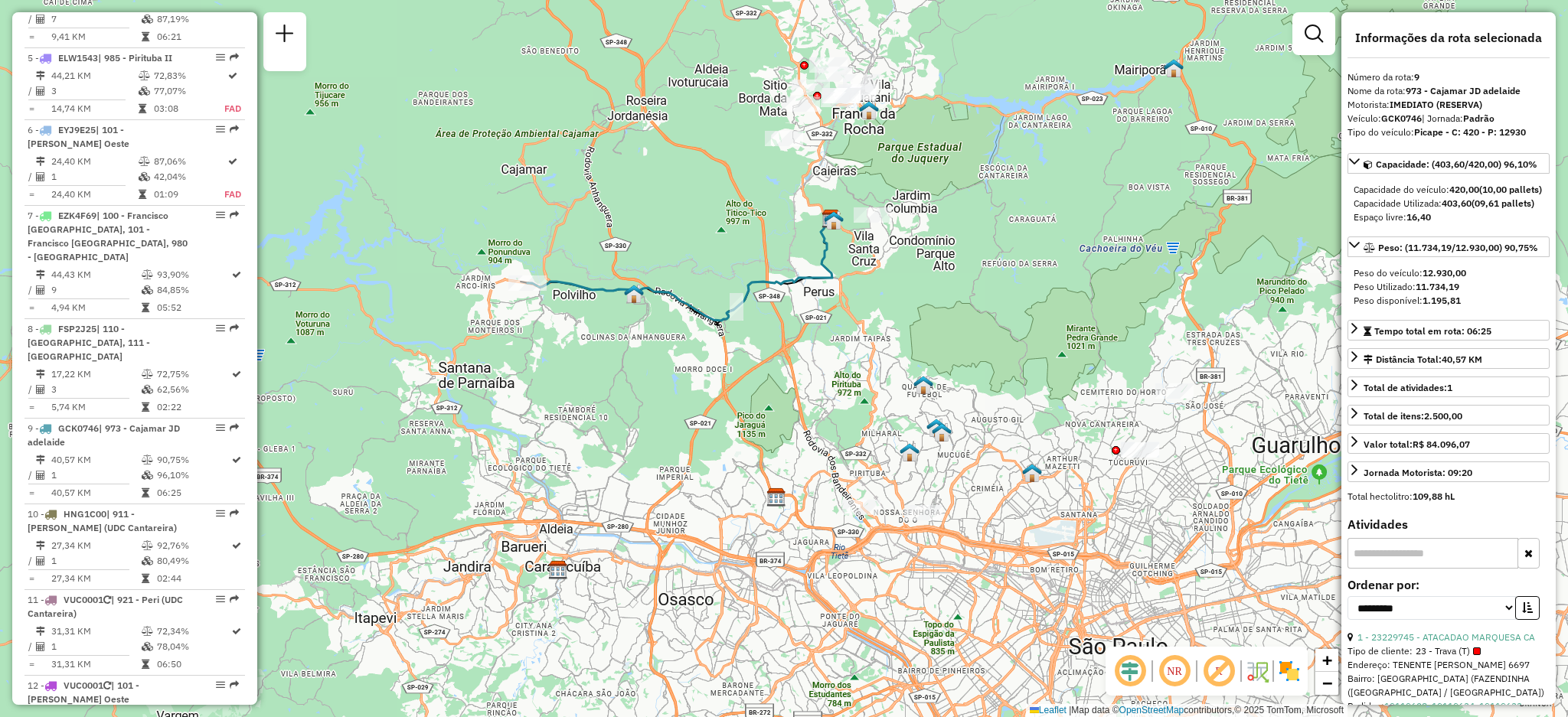
drag, startPoint x: 863, startPoint y: 290, endPoint x: 786, endPoint y: 264, distance: 81.3
click at [786, 264] on div "Janela de atendimento Grade de atendimento Capacidade Transportadoras Veículos …" at bounding box center [784, 358] width 1568 height 717
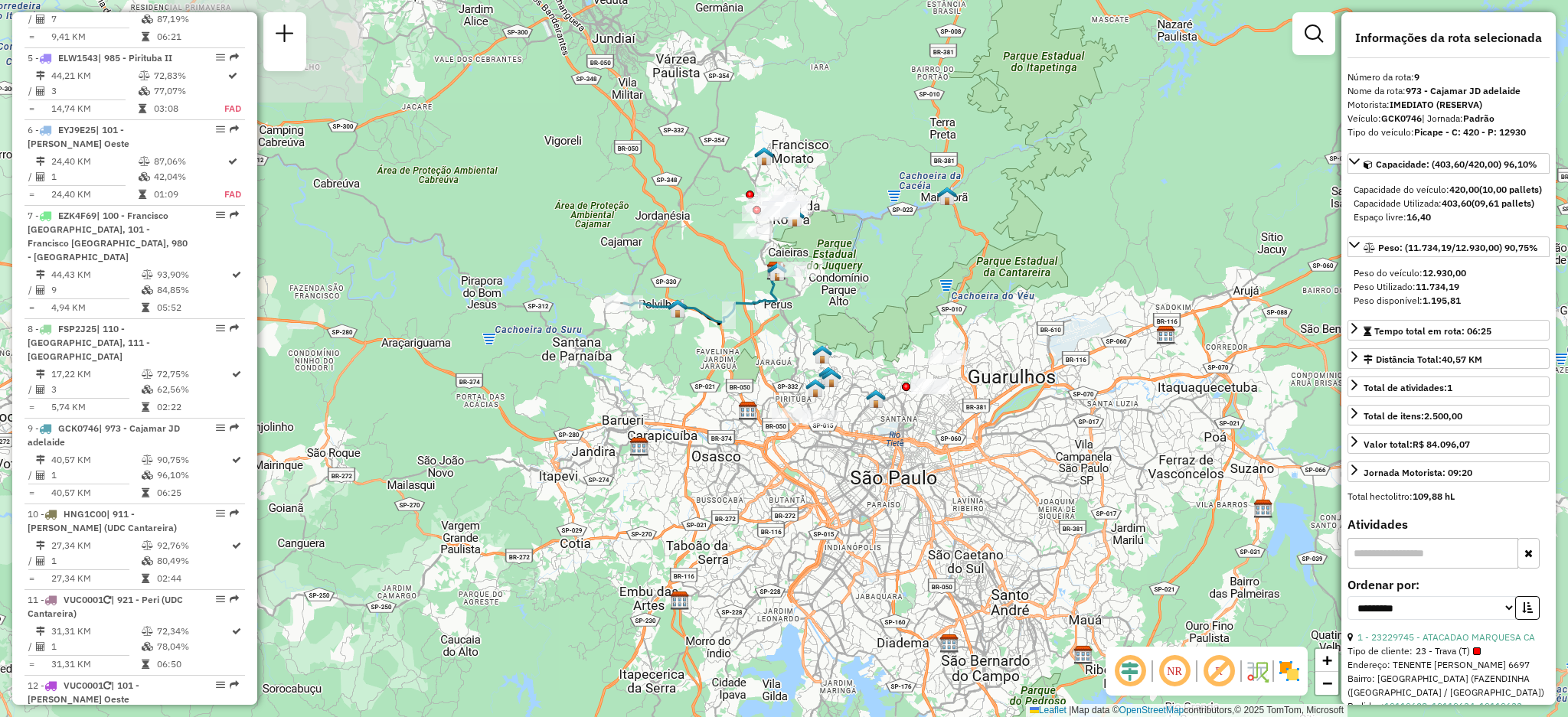
drag, startPoint x: 747, startPoint y: 197, endPoint x: 720, endPoint y: 199, distance: 27.1
click at [720, 199] on div "Janela de atendimento Grade de atendimento Capacidade Transportadoras Veículos …" at bounding box center [784, 358] width 1568 height 717
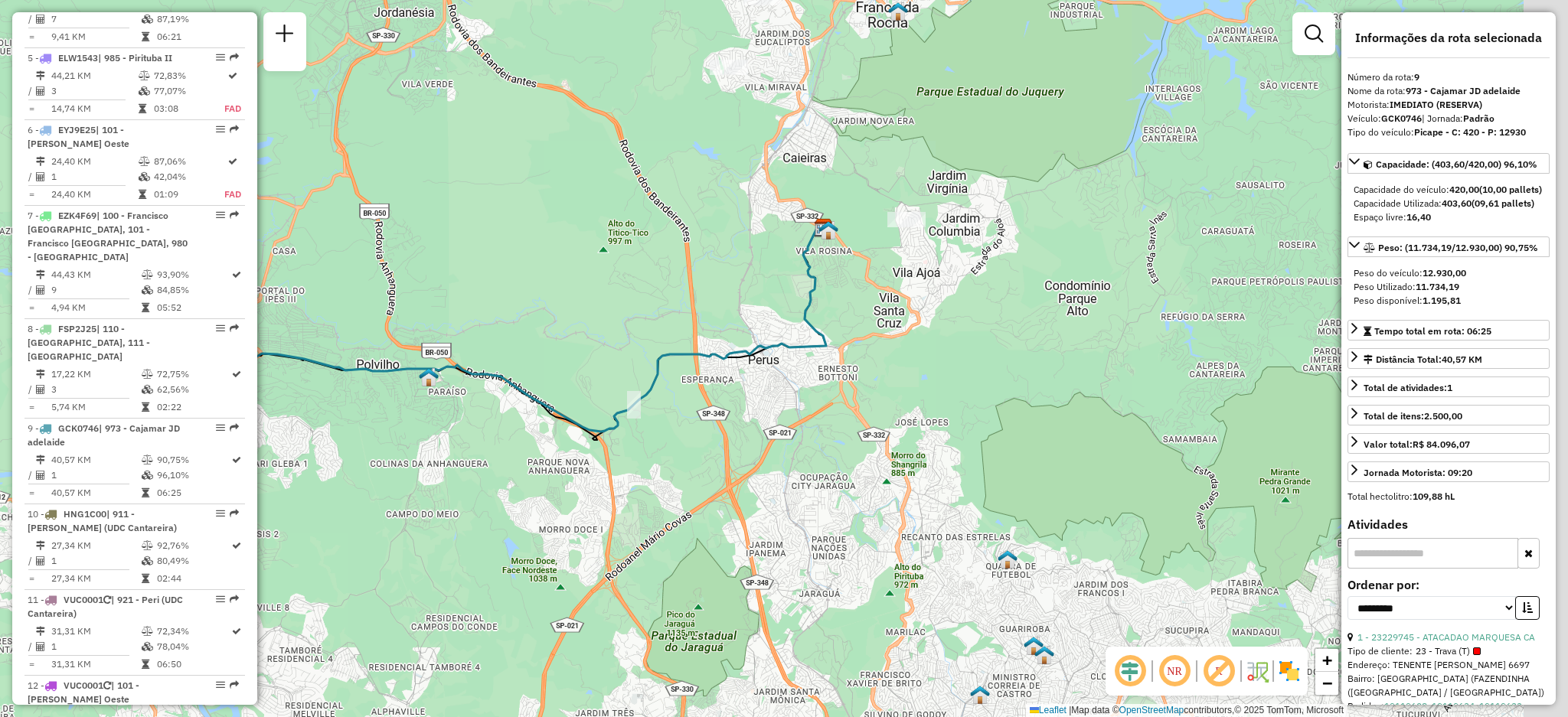
drag, startPoint x: 732, startPoint y: 376, endPoint x: 646, endPoint y: 296, distance: 117.5
click at [646, 296] on div "Janela de atendimento Grade de atendimento Capacidade Transportadoras Veículos …" at bounding box center [784, 358] width 1568 height 717
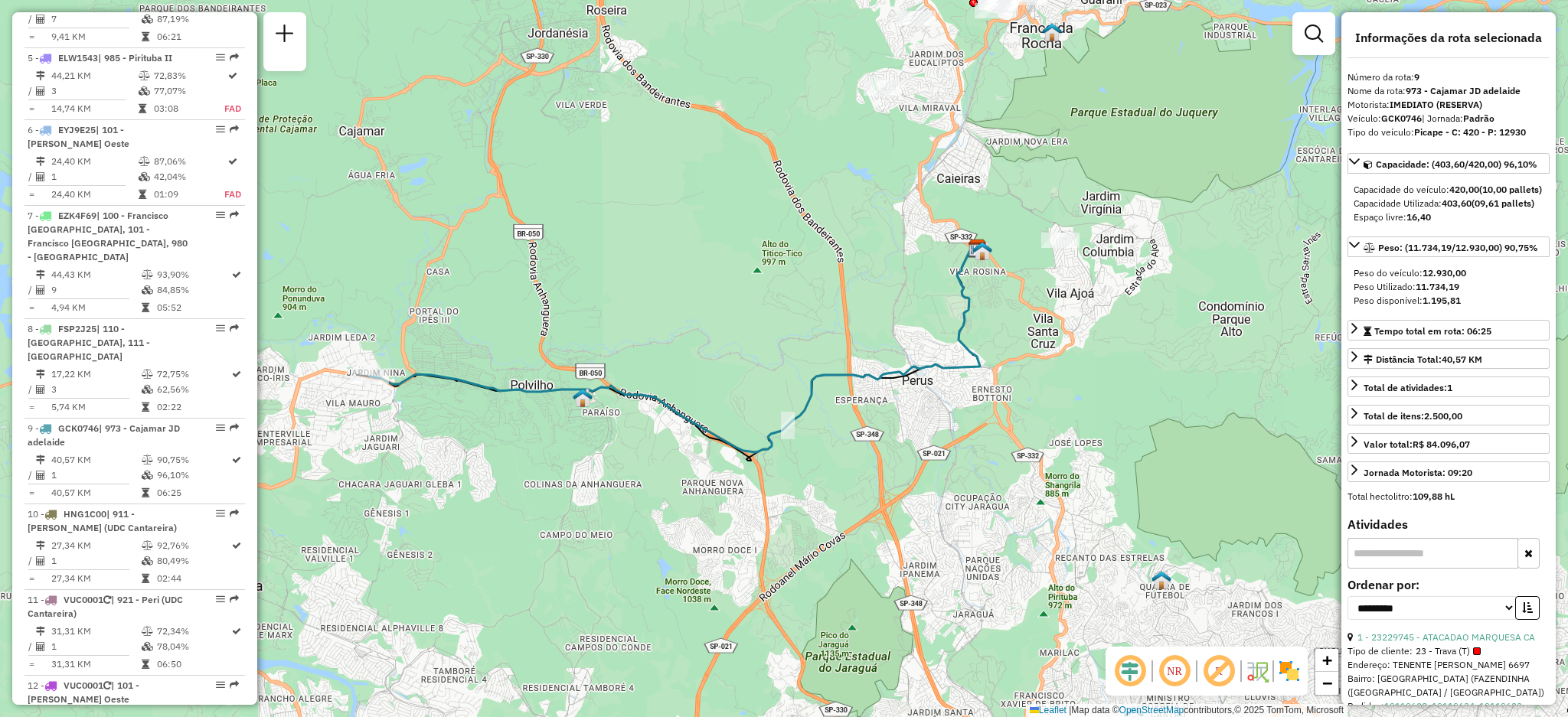
drag, startPoint x: 648, startPoint y: 305, endPoint x: 802, endPoint y: 323, distance: 155.0
click at [802, 323] on div "Janela de atendimento Grade de atendimento Capacidade Transportadoras Veículos …" at bounding box center [784, 358] width 1568 height 717
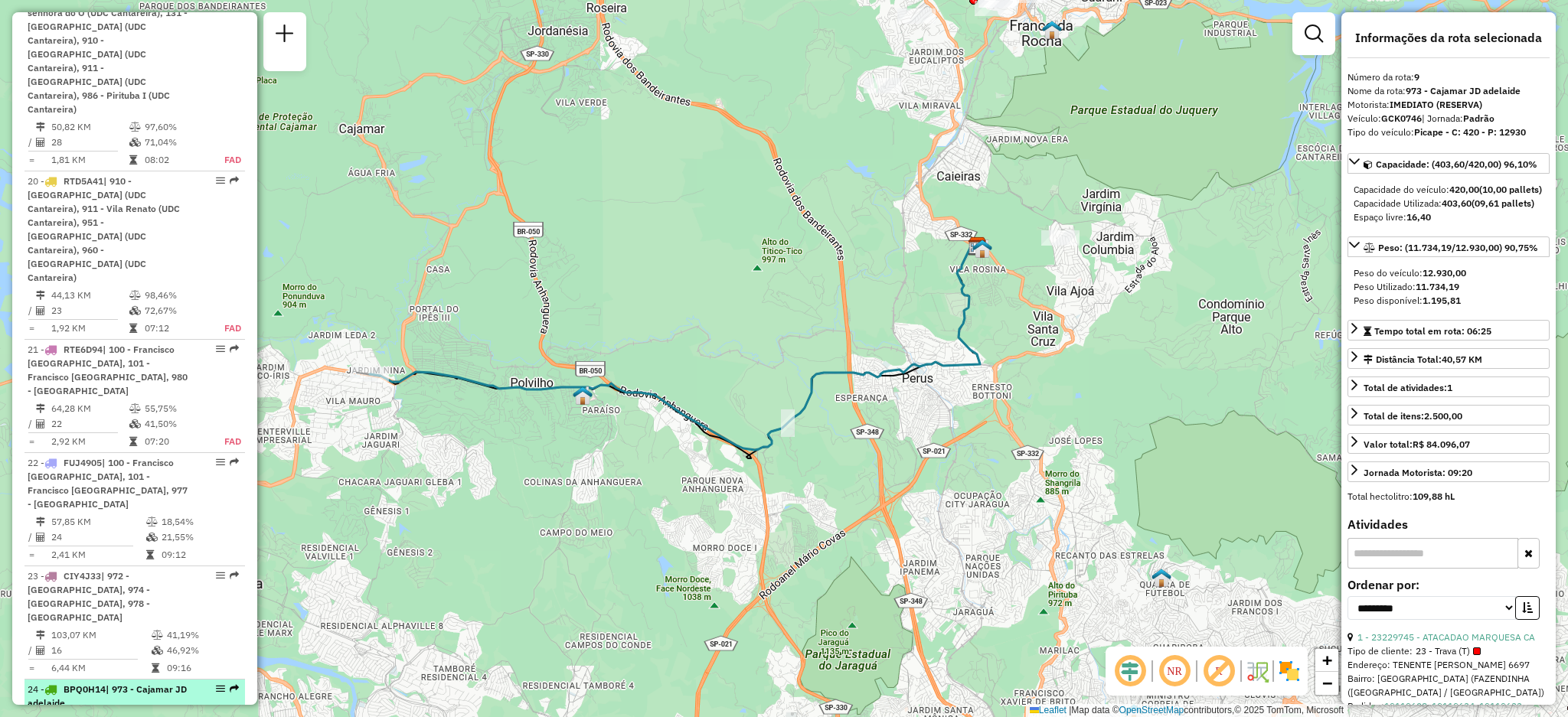
click at [230, 685] on em at bounding box center [235, 689] width 9 height 9
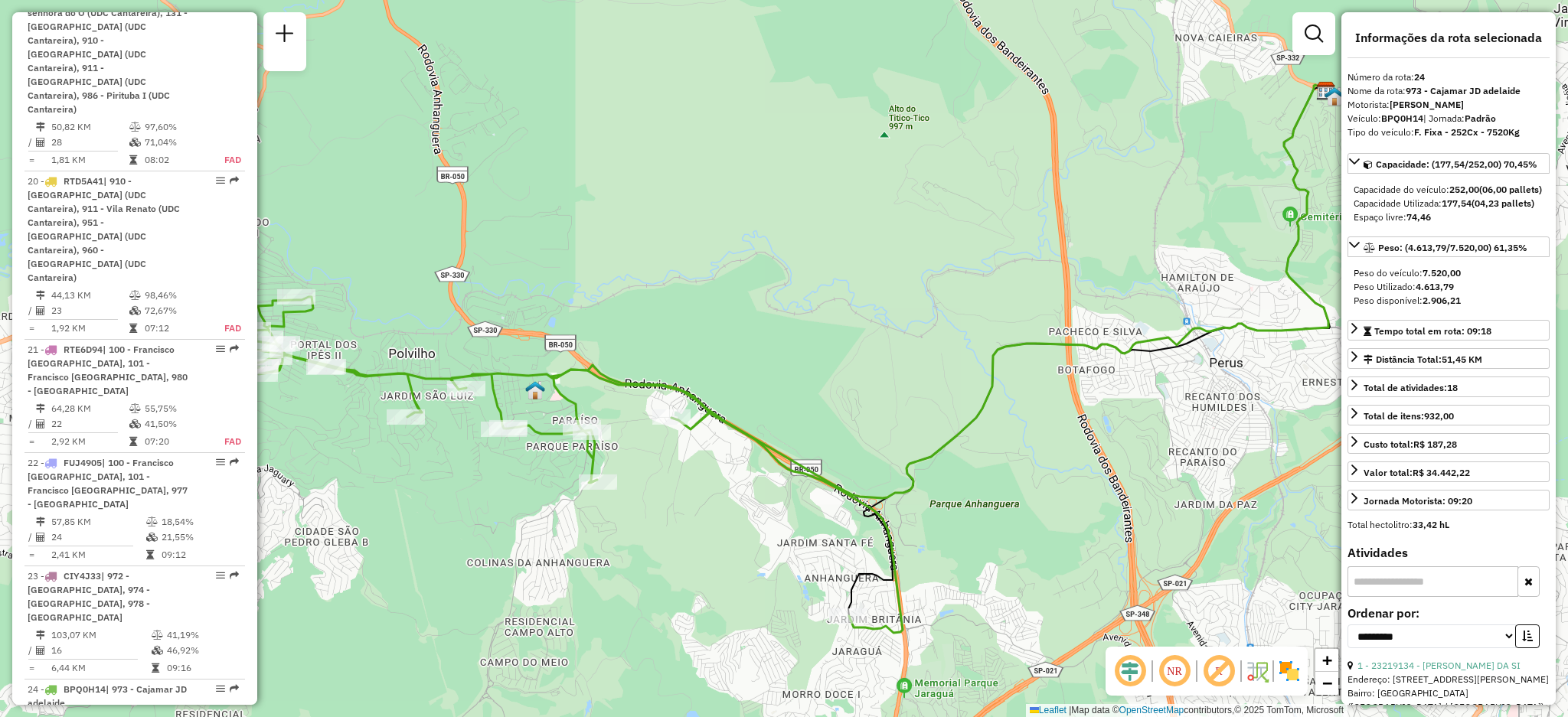
drag, startPoint x: 422, startPoint y: 360, endPoint x: 768, endPoint y: 307, distance: 350.0
click at [768, 307] on div "Janela de atendimento Grade de atendimento Capacidade Transportadoras Veículos …" at bounding box center [784, 358] width 1568 height 717
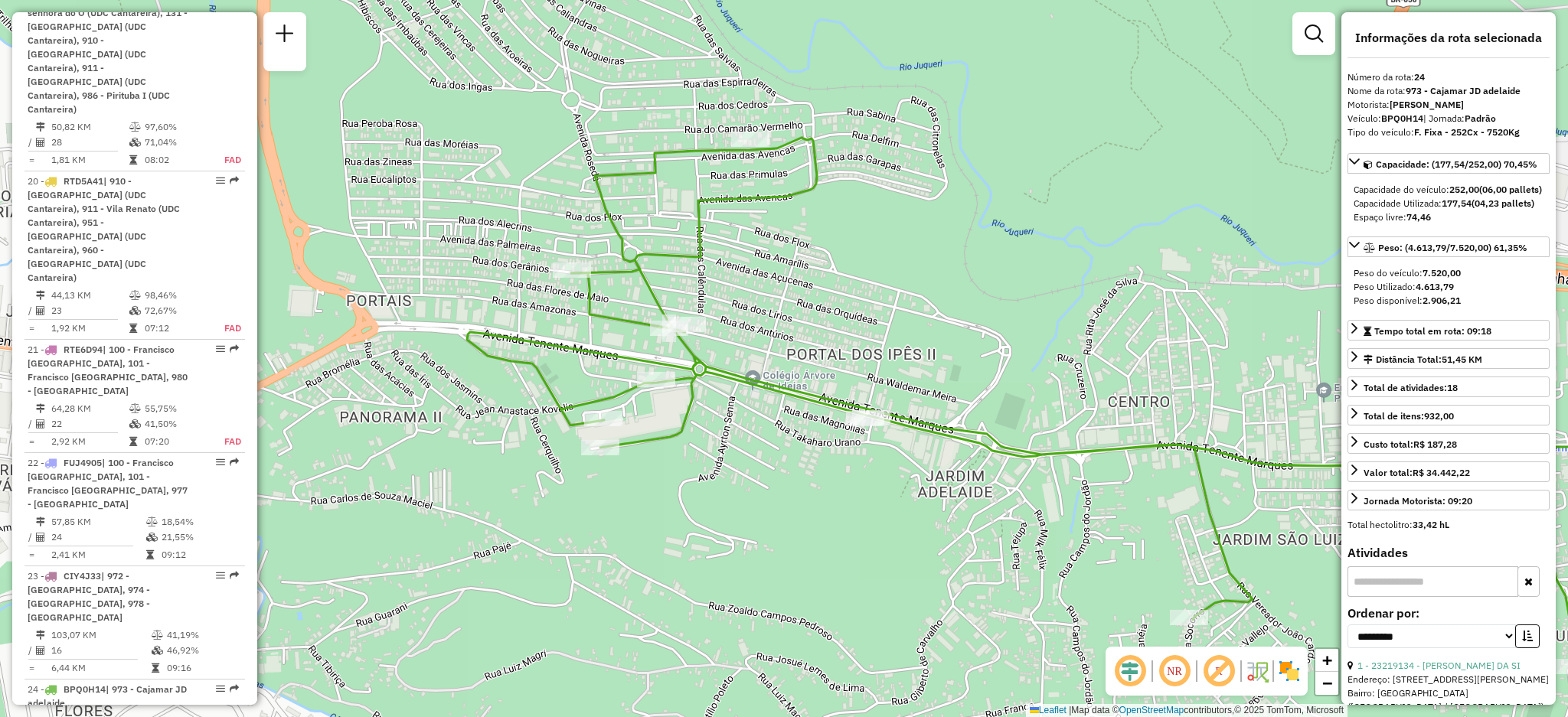
drag, startPoint x: 773, startPoint y: 290, endPoint x: 793, endPoint y: 286, distance: 20.4
click at [793, 286] on div "Janela de atendimento Grade de atendimento Capacidade Transportadoras Veículos …" at bounding box center [784, 358] width 1568 height 717
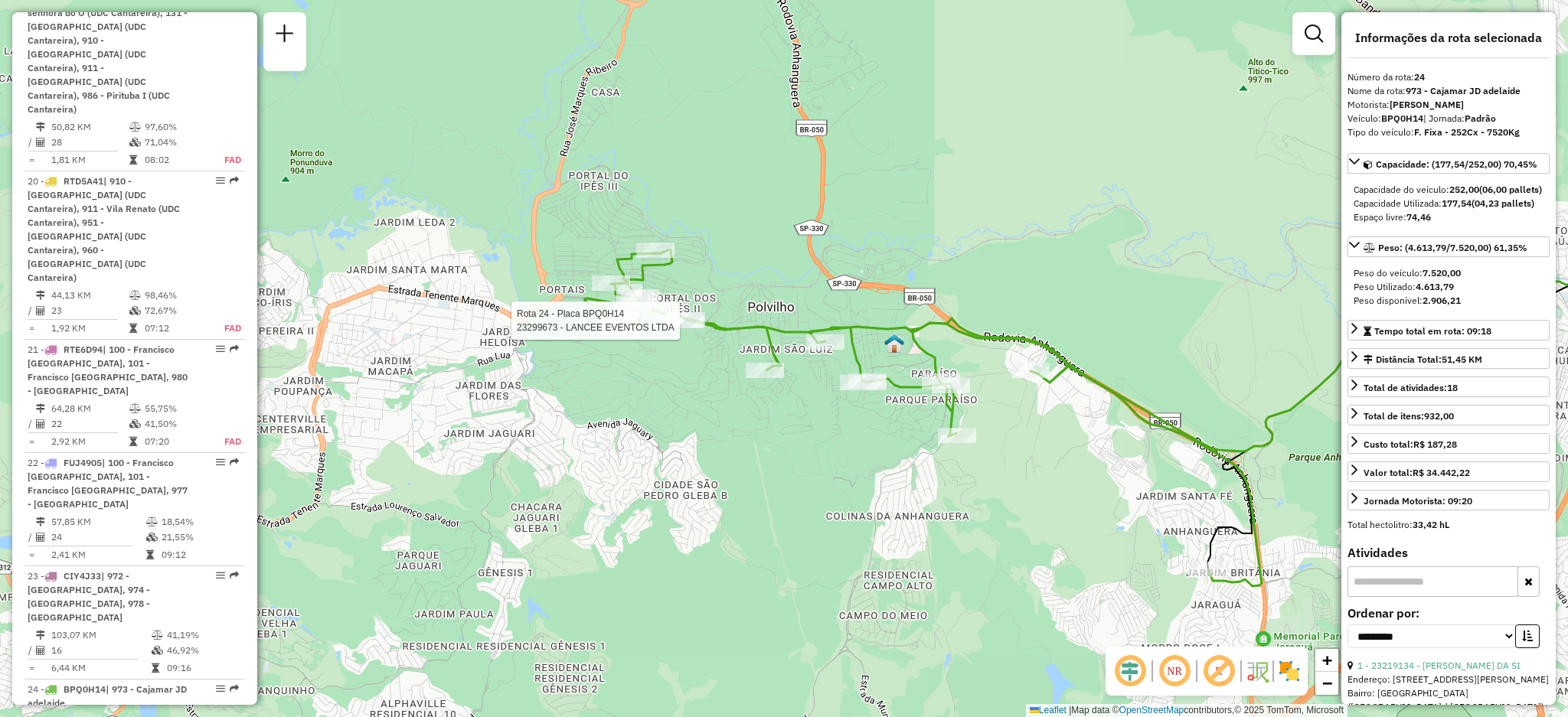
drag, startPoint x: 921, startPoint y: 409, endPoint x: 815, endPoint y: 365, distance: 114.8
click at [815, 365] on div "Rota 24 - Placa BPQ0H14 23299673 - LANCEE EVENTOS LTDA Janela de atendimento Gr…" at bounding box center [784, 358] width 1568 height 717
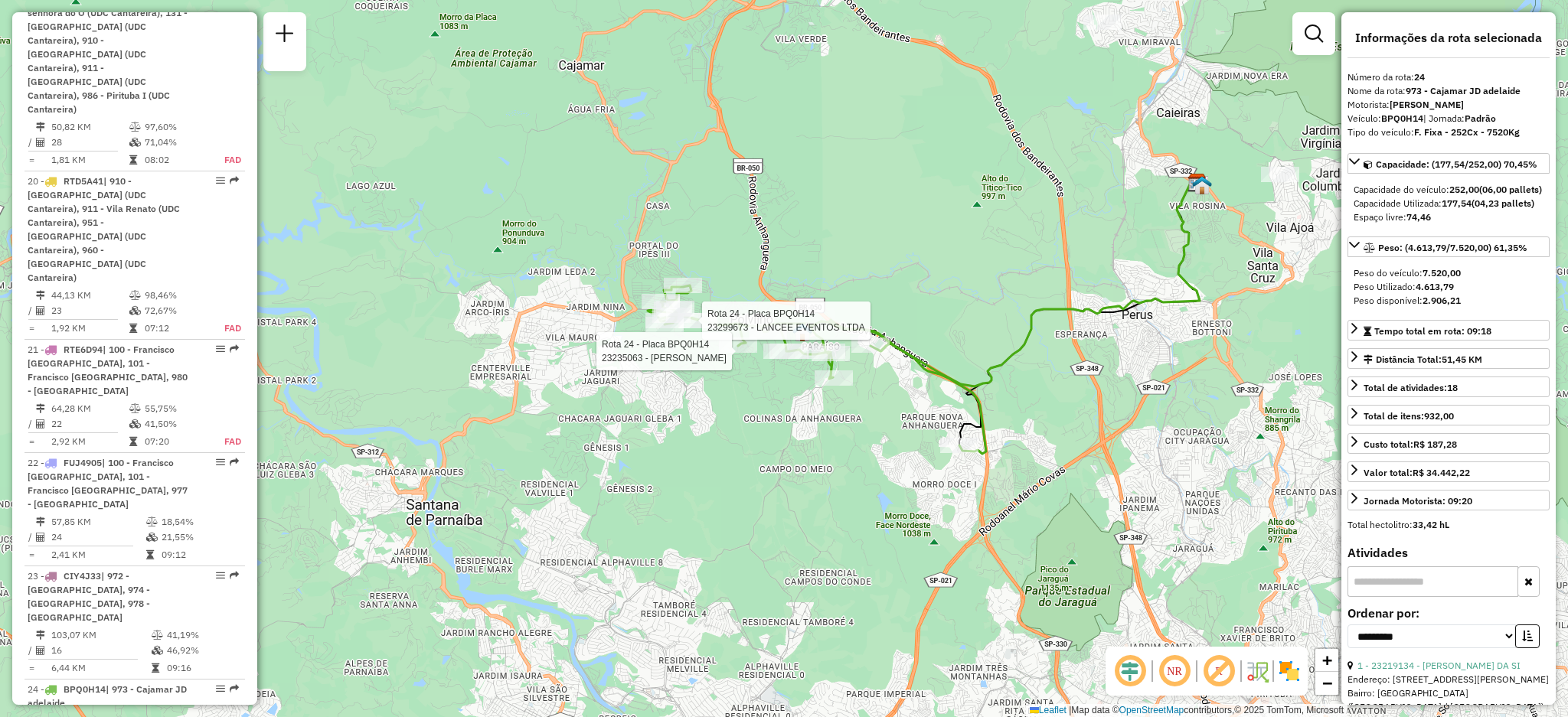
click at [847, 303] on div "Rota 24 - Placa BPQ0H14 23299673 - LANCEE EVENTOS LTDA Rota 24 - Placa BPQ0H14 …" at bounding box center [784, 358] width 1568 height 717
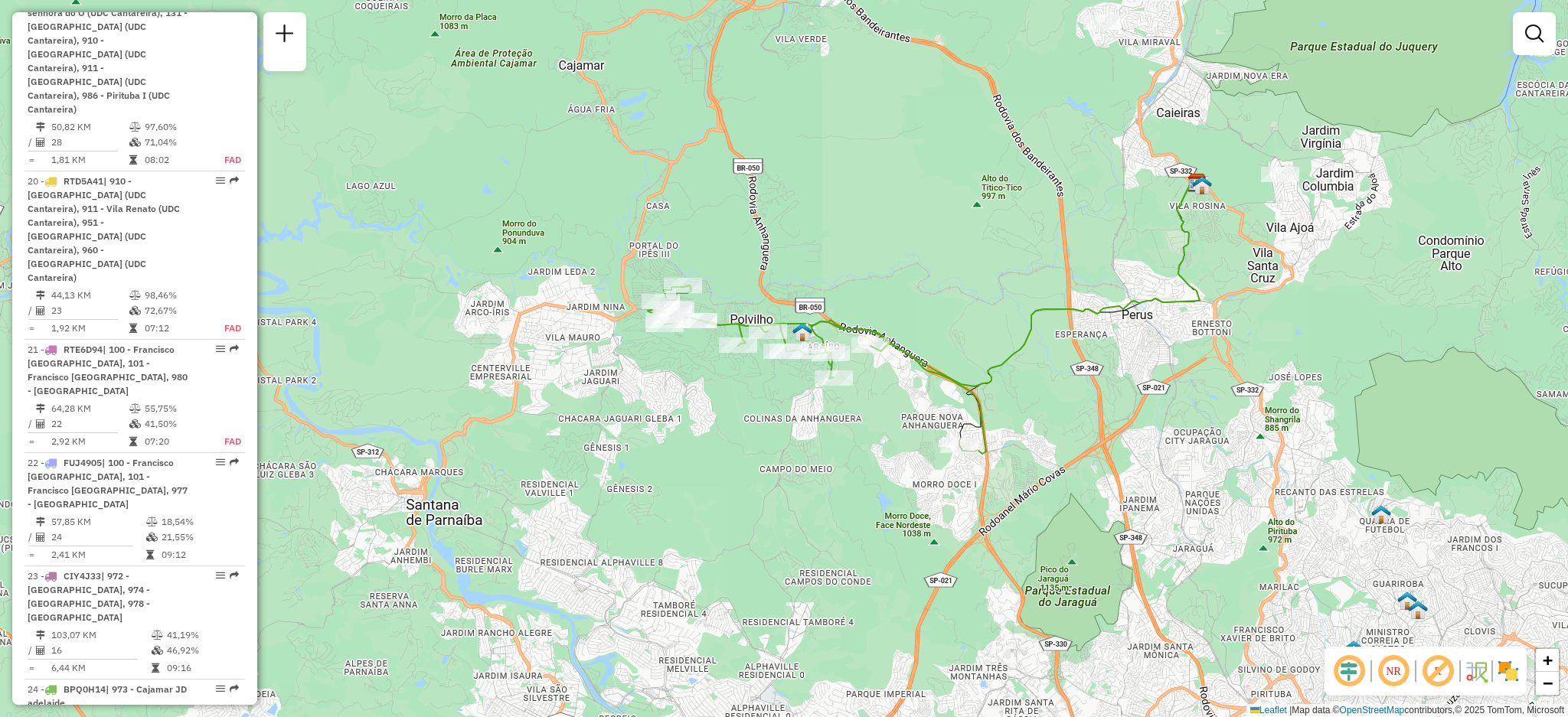
scroll to position [4700, 0]
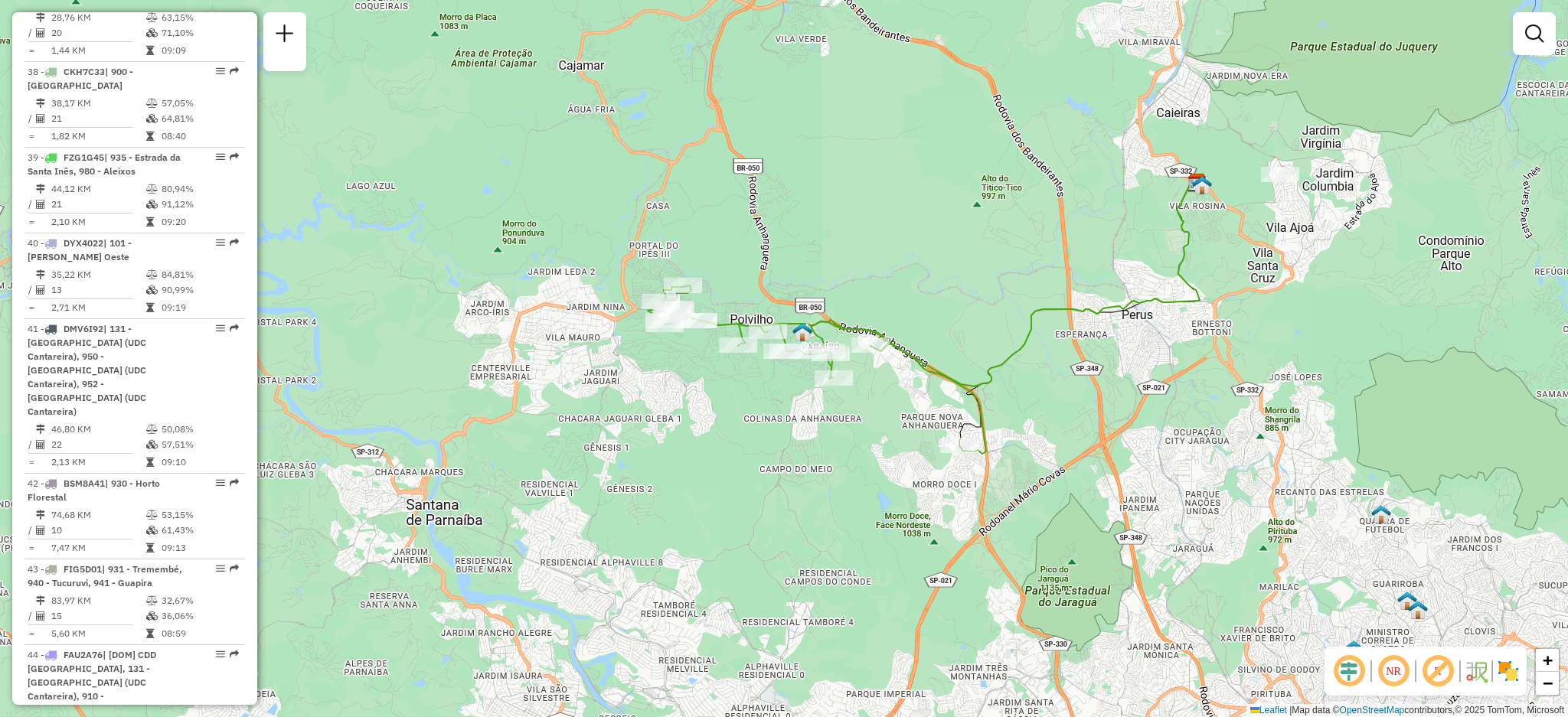
select select "**********"
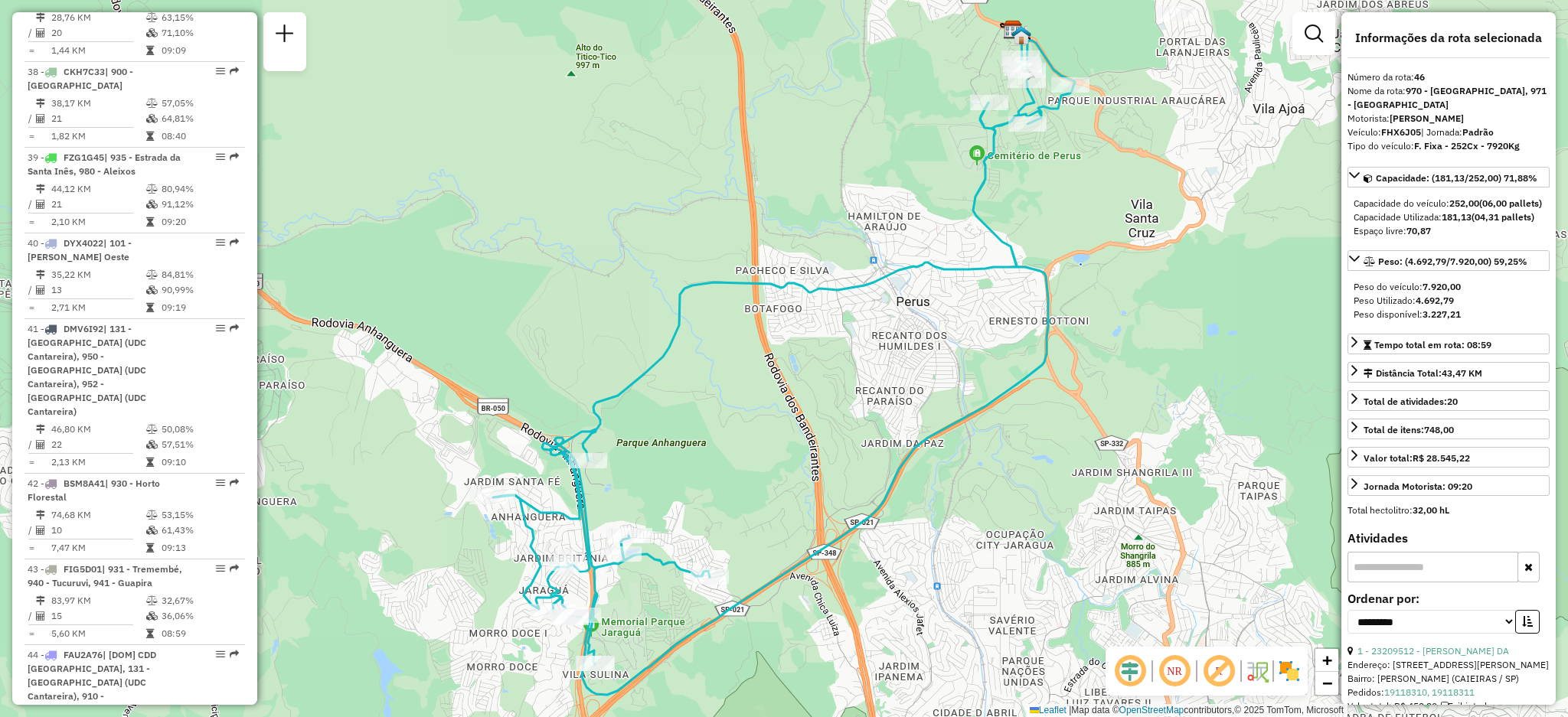
drag, startPoint x: 795, startPoint y: 361, endPoint x: 794, endPoint y: 300, distance: 61.0
click at [794, 300] on div "Janela de atendimento Grade de atendimento Capacidade Transportadoras Veículos …" at bounding box center [784, 358] width 1568 height 717
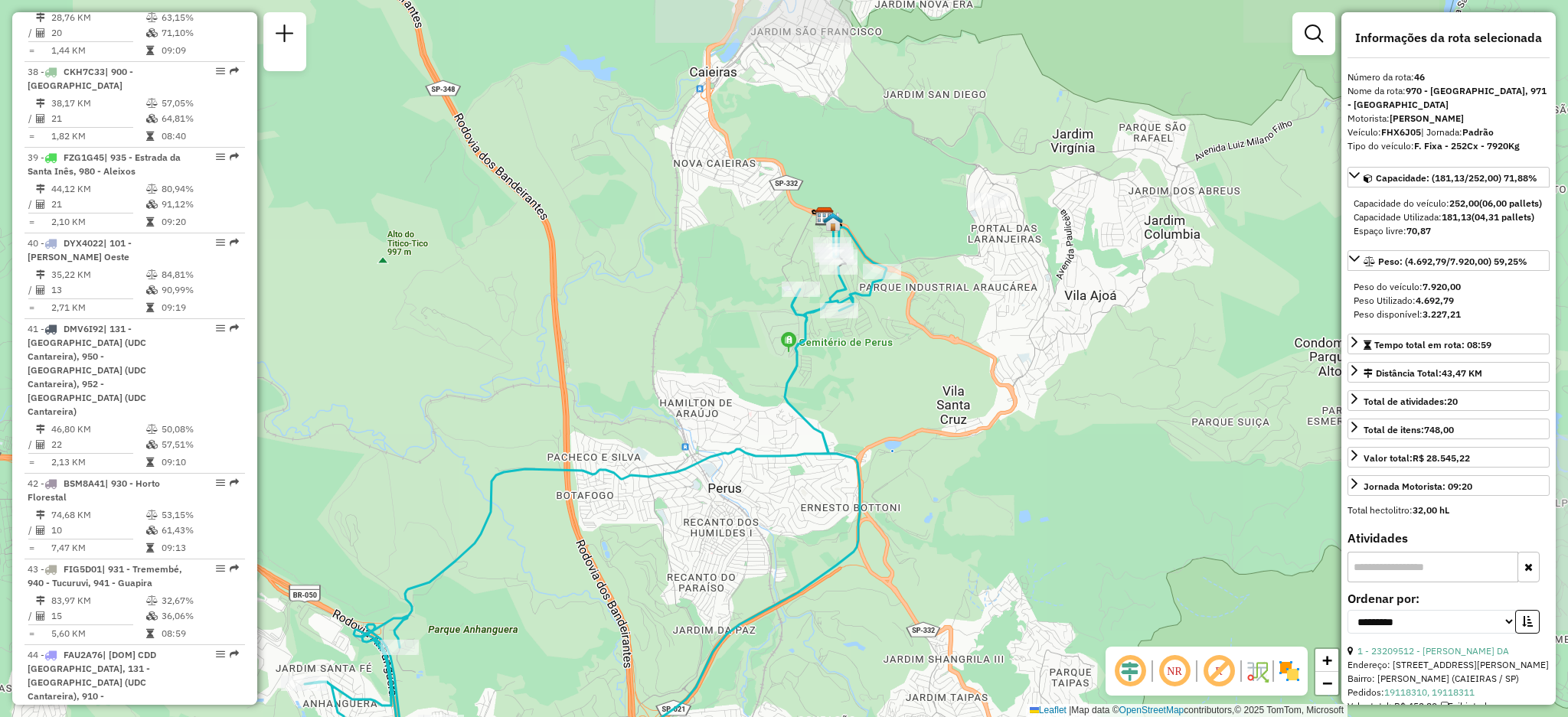
drag, startPoint x: 610, startPoint y: 437, endPoint x: 781, endPoint y: 346, distance: 193.7
click at [781, 346] on div "Janela de atendimento Grade de atendimento Capacidade Transportadoras Veículos …" at bounding box center [784, 358] width 1568 height 717
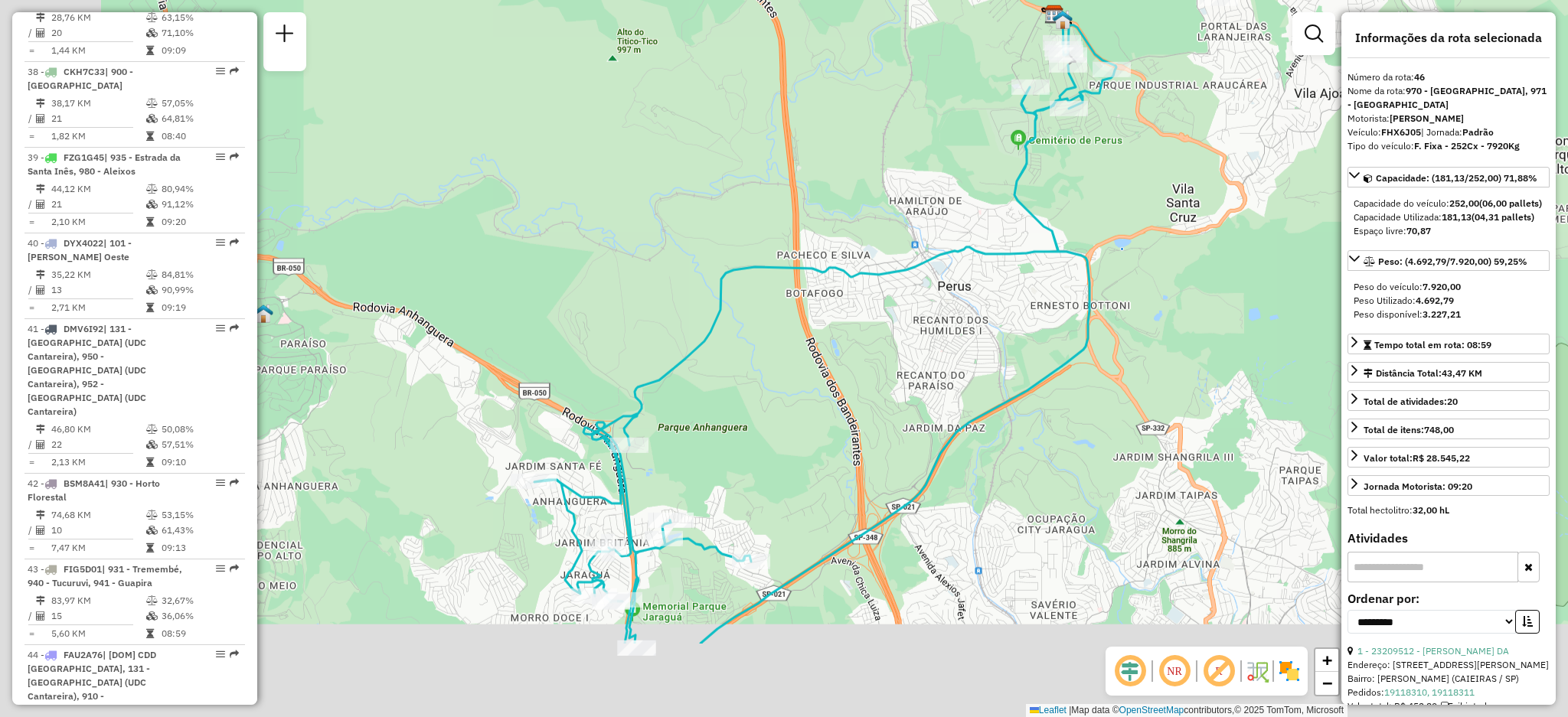
drag, startPoint x: 621, startPoint y: 545, endPoint x: 737, endPoint y: 397, distance: 188.0
click at [737, 397] on div "Janela de atendimento Grade de atendimento Capacidade Transportadoras Veículos …" at bounding box center [784, 358] width 1568 height 717
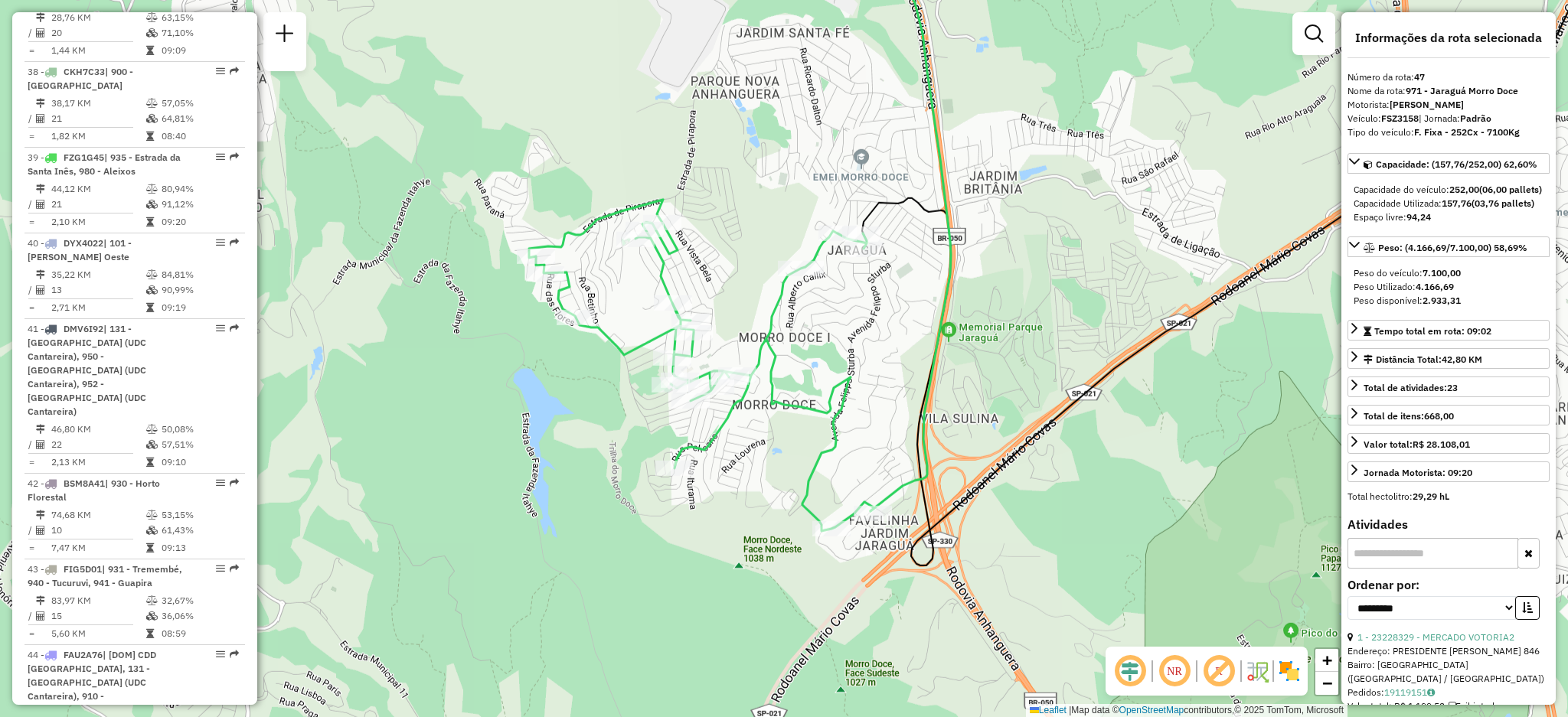
drag, startPoint x: 849, startPoint y: 384, endPoint x: 798, endPoint y: 424, distance: 64.8
click at [798, 424] on icon at bounding box center [702, 365] width 346 height 332
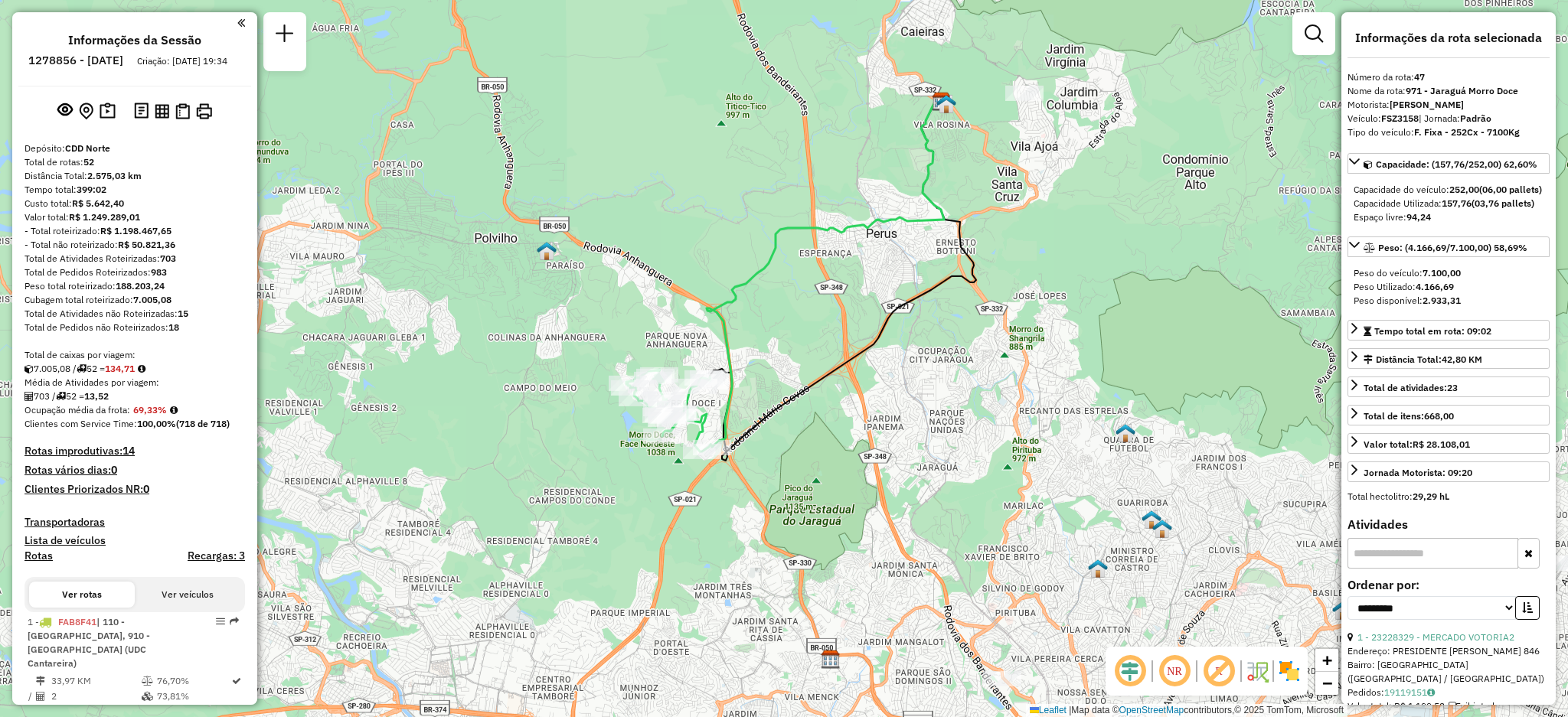
scroll to position [4117, 0]
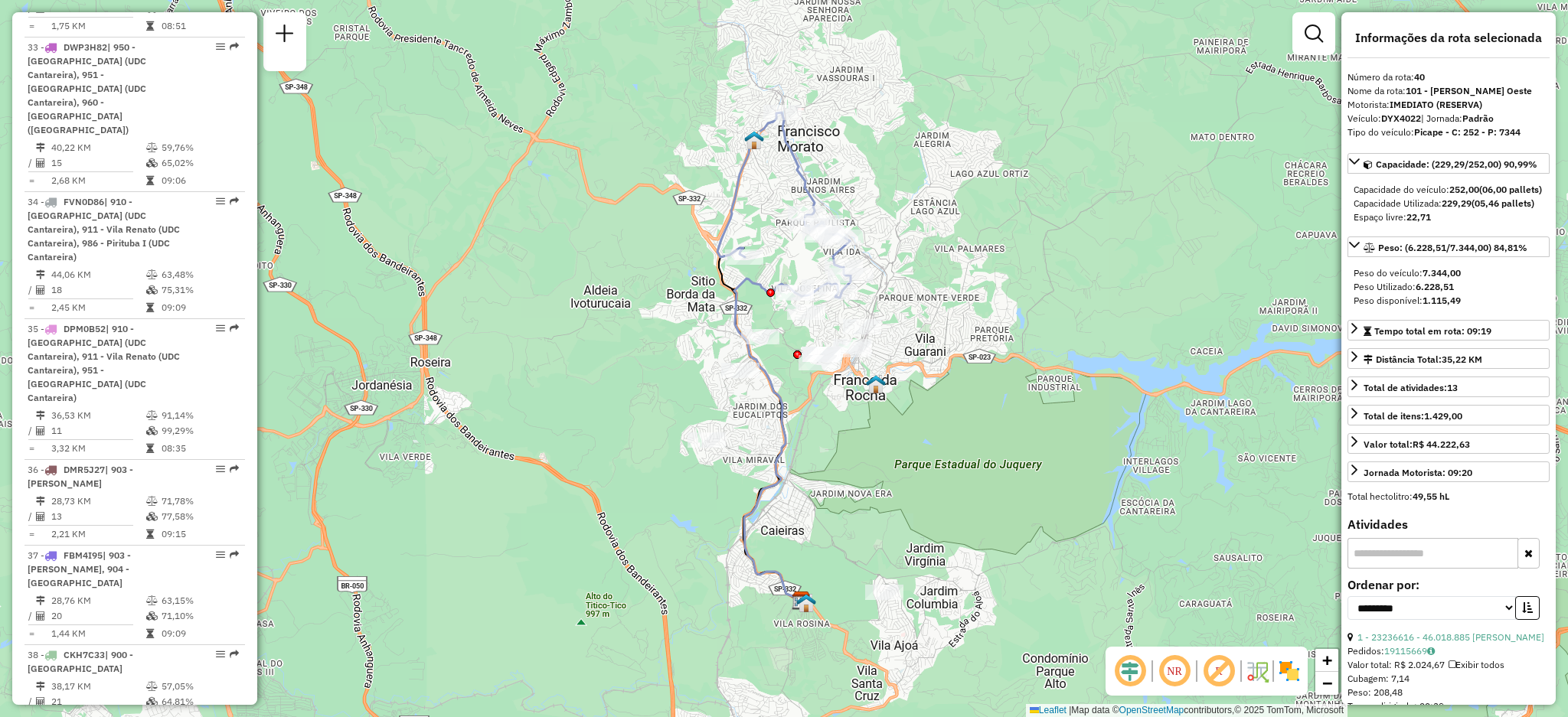
drag, startPoint x: 752, startPoint y: 317, endPoint x: 604, endPoint y: 317, distance: 148.0
click at [604, 317] on div "Janela de atendimento Grade de atendimento Capacidade Transportadoras Veículos …" at bounding box center [784, 358] width 1568 height 717
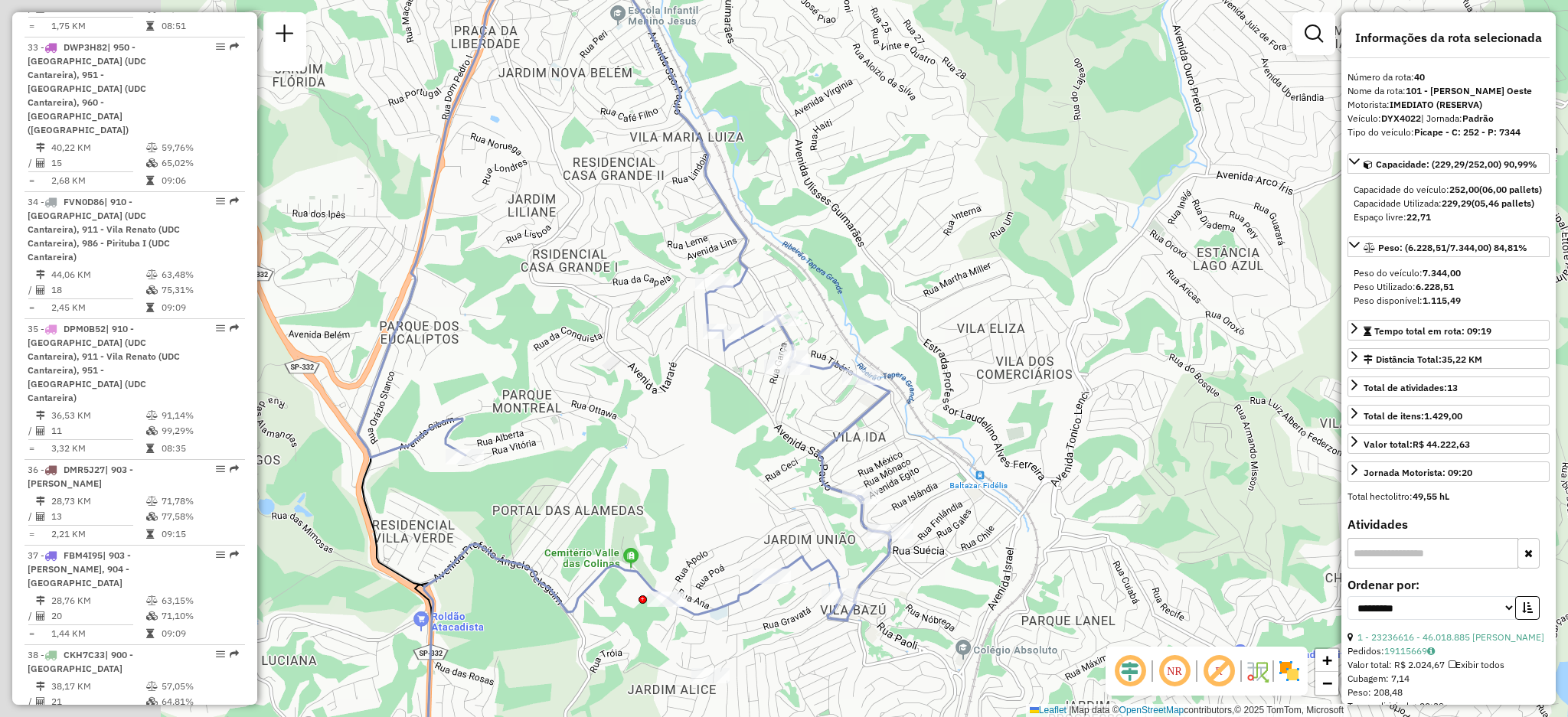
drag, startPoint x: 717, startPoint y: 188, endPoint x: 940, endPoint y: 176, distance: 223.3
click at [940, 176] on div "Janela de atendimento Grade de atendimento Capacidade Transportadoras Veículos …" at bounding box center [784, 358] width 1568 height 717
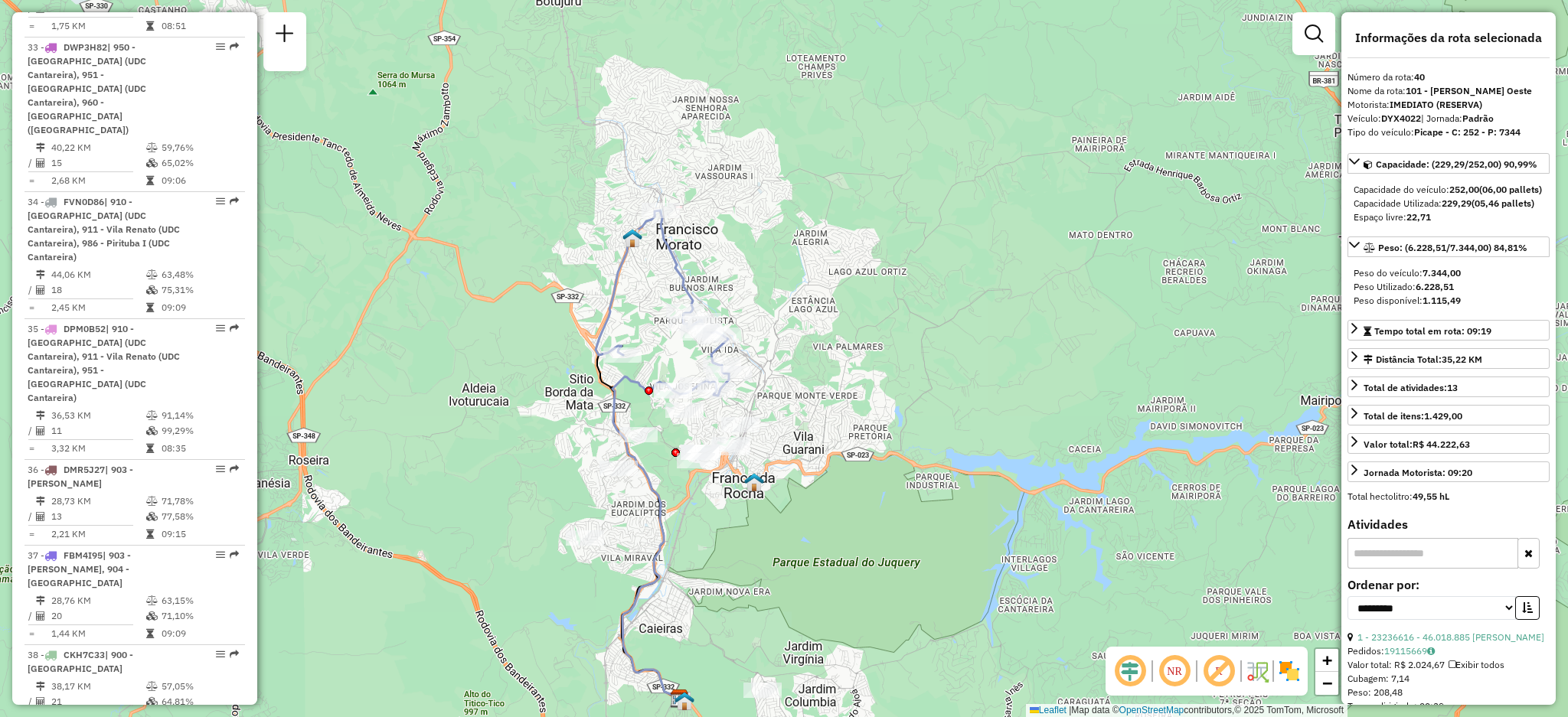
scroll to position [5225, 0]
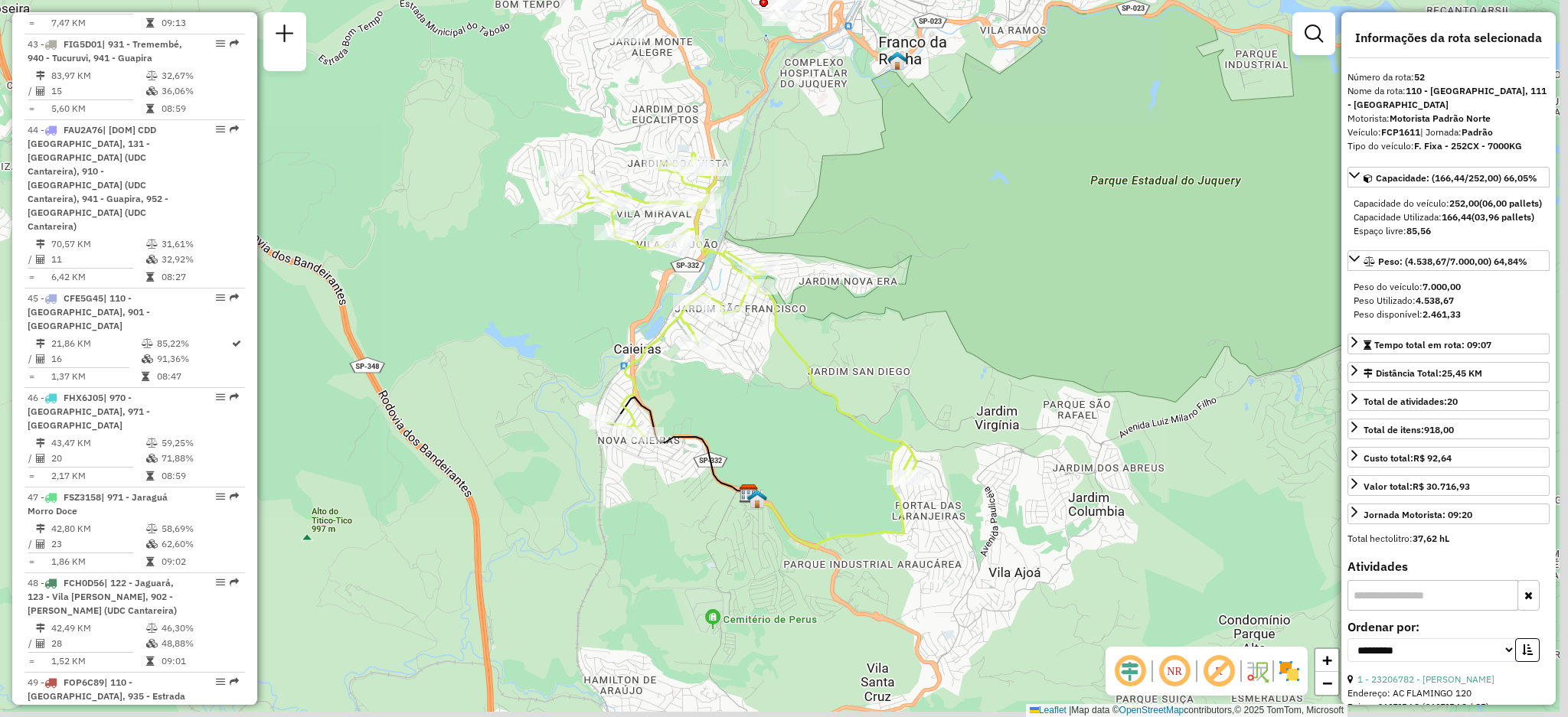
drag, startPoint x: 691, startPoint y: 394, endPoint x: 637, endPoint y: 384, distance: 54.9
click at [637, 384] on icon at bounding box center [734, 315] width 356 height 324
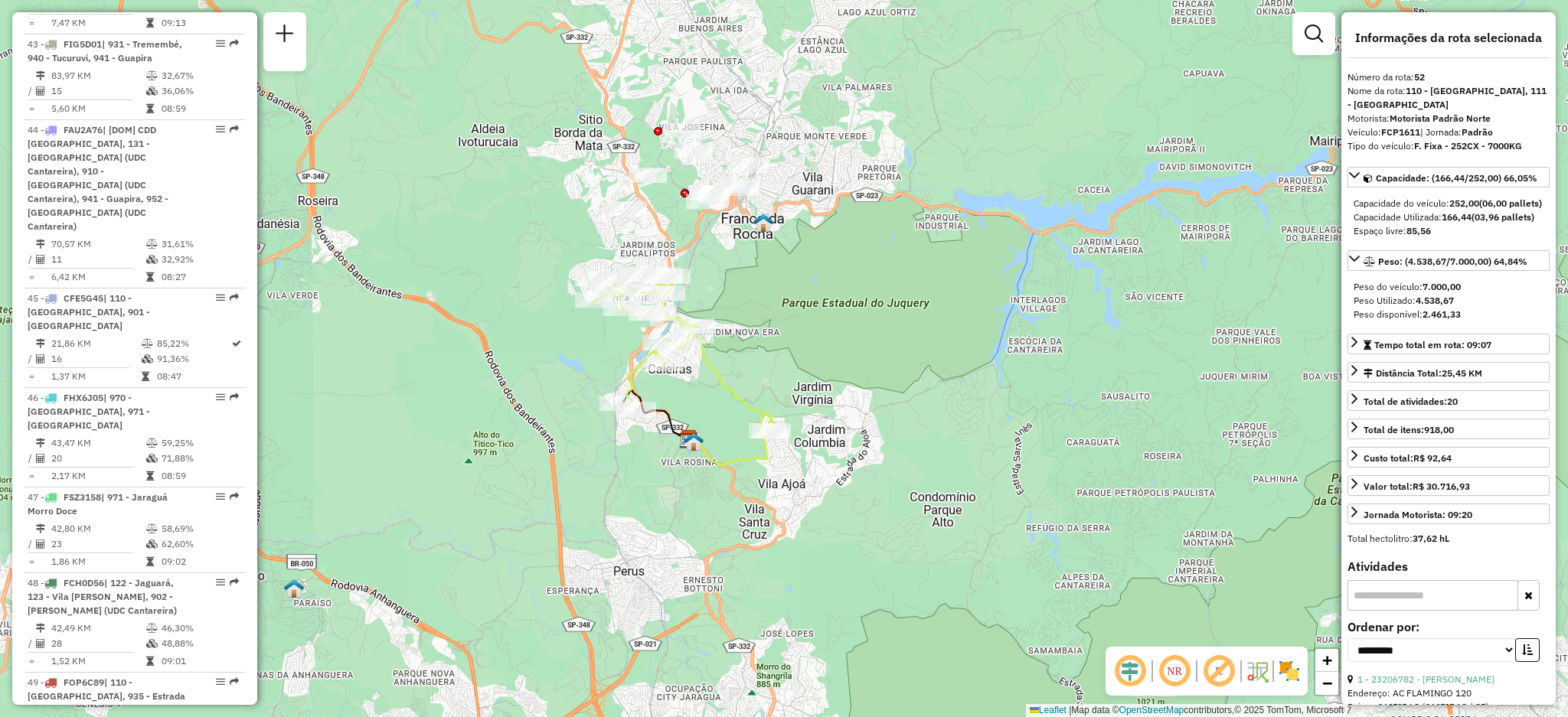
drag, startPoint x: 657, startPoint y: 386, endPoint x: 642, endPoint y: 344, distance: 44.6
click at [642, 344] on div "Janela de atendimento Grade de atendimento Capacidade Transportadoras Veículos …" at bounding box center [784, 358] width 1568 height 717
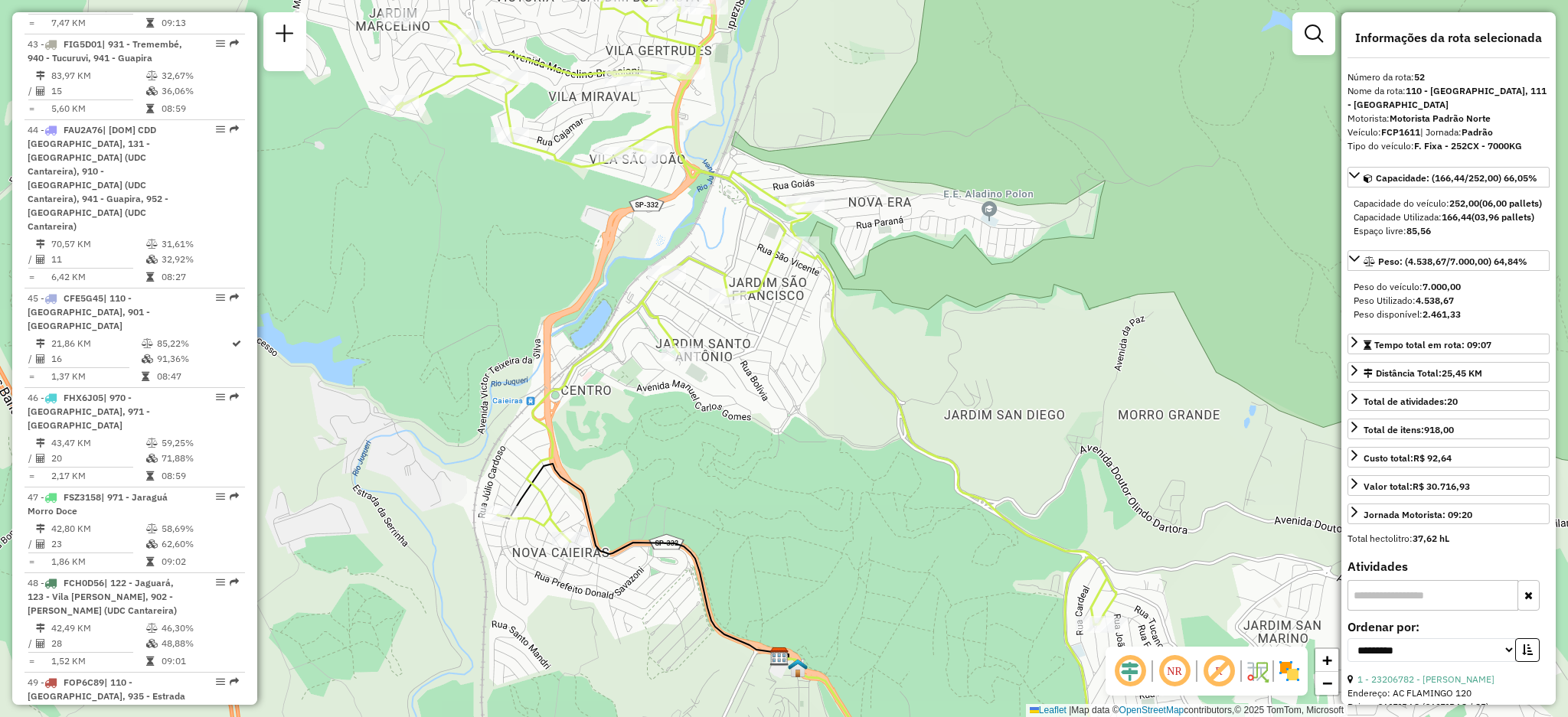
drag, startPoint x: 711, startPoint y: 213, endPoint x: 739, endPoint y: 265, distance: 59.1
click at [739, 265] on div "Janela de atendimento Grade de atendimento Capacidade Transportadoras Veículos …" at bounding box center [784, 358] width 1568 height 717
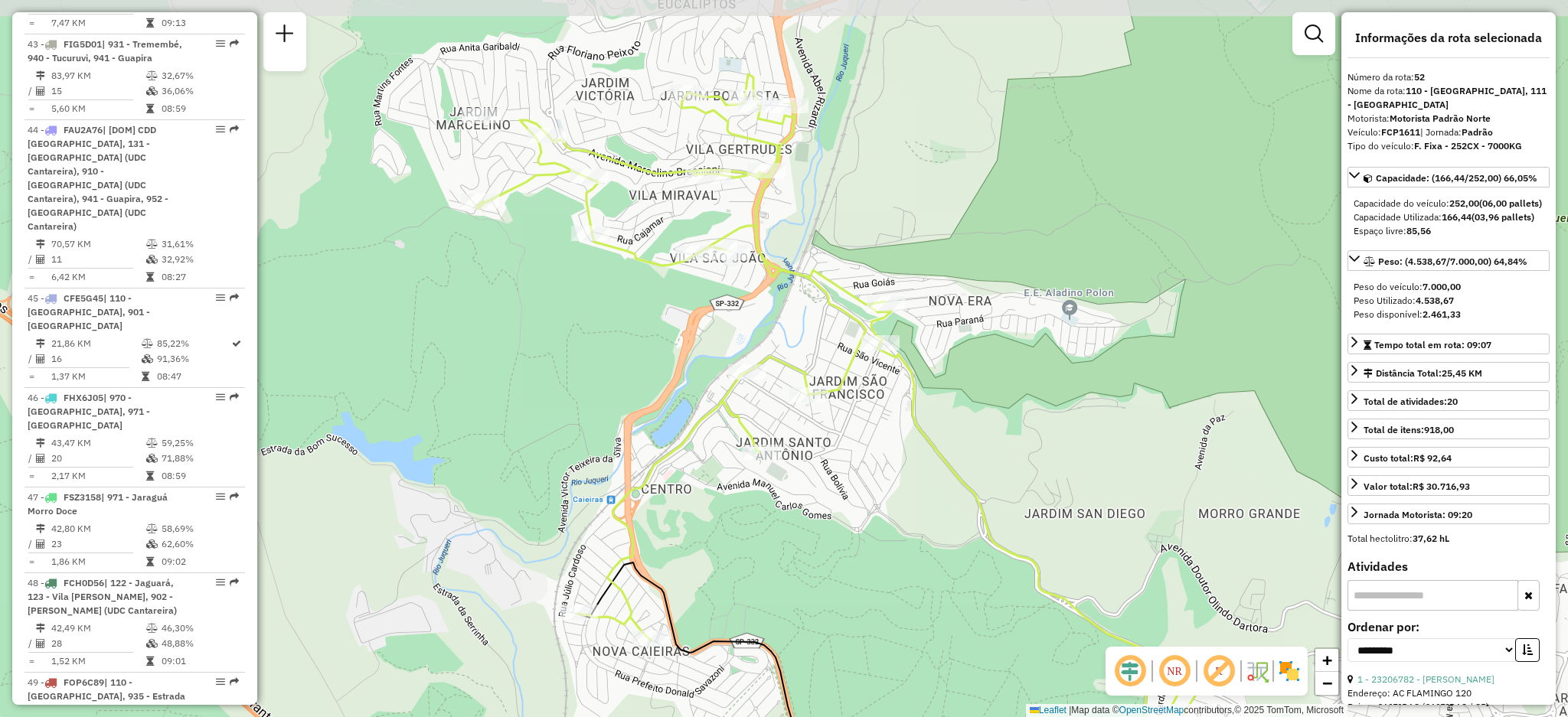
drag, startPoint x: 726, startPoint y: 375, endPoint x: 674, endPoint y: 406, distance: 60.5
click at [674, 406] on div "Janela de atendimento Grade de atendimento Capacidade Transportadoras Veículos …" at bounding box center [784, 358] width 1568 height 717
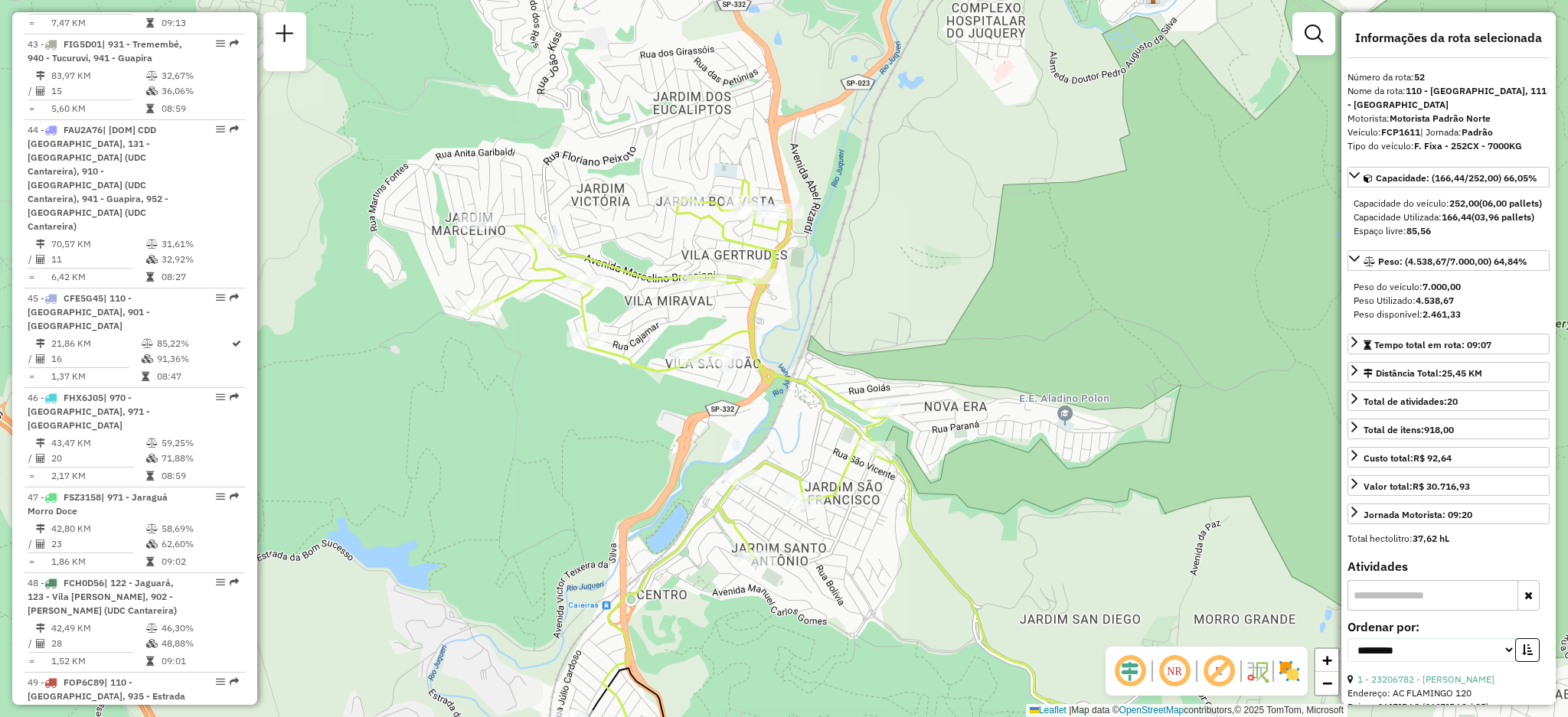
drag, startPoint x: 688, startPoint y: 396, endPoint x: 694, endPoint y: 511, distance: 115.2
click at [694, 511] on div "Janela de atendimento Grade de atendimento Capacidade Transportadoras Veículos …" at bounding box center [784, 358] width 1568 height 717
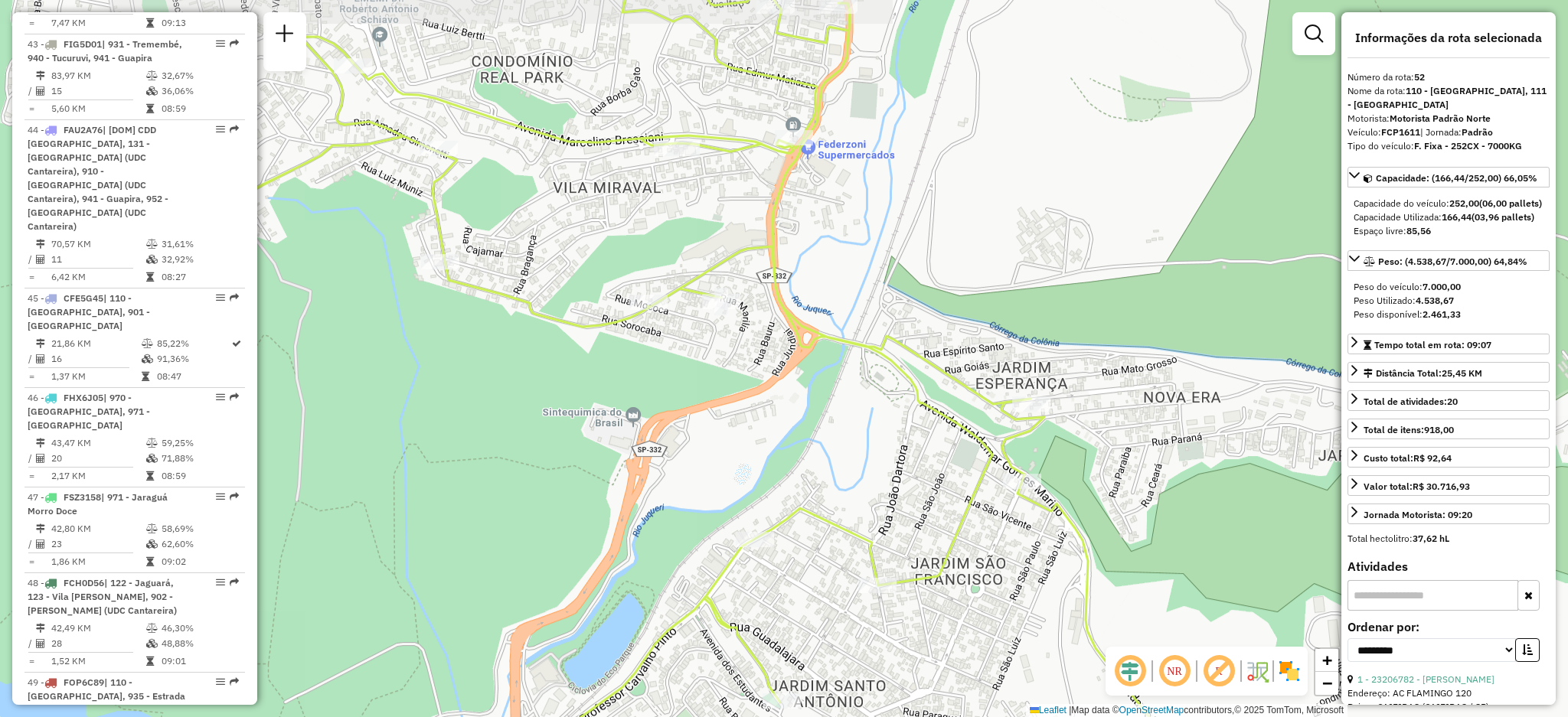
drag, startPoint x: 753, startPoint y: 426, endPoint x: 768, endPoint y: 317, distance: 110.0
click at [768, 317] on div "Janela de atendimento Grade de atendimento Capacidade Transportadoras Veículos …" at bounding box center [784, 358] width 1568 height 717
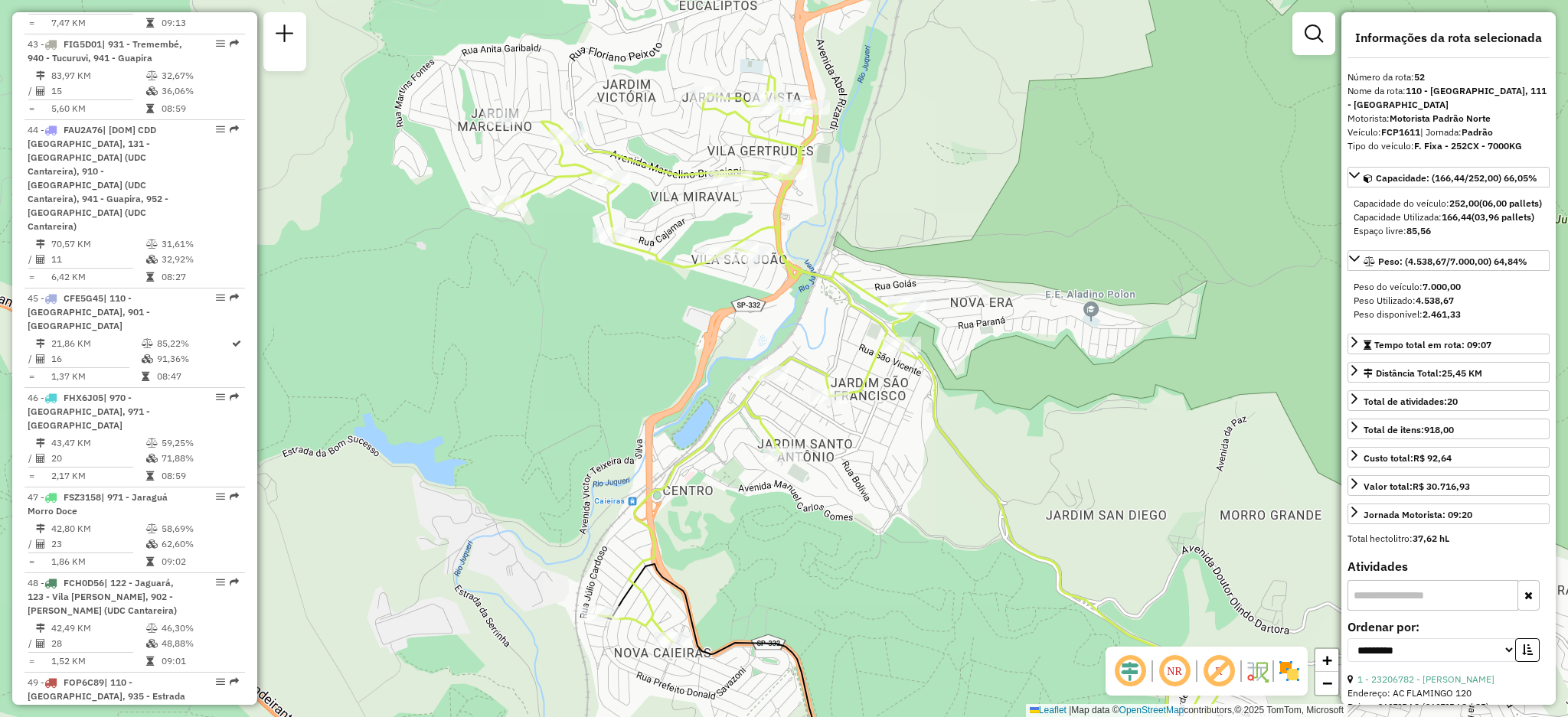
drag, startPoint x: 590, startPoint y: 533, endPoint x: 588, endPoint y: 395, distance: 138.0
click at [588, 395] on div "Janela de atendimento Grade de atendimento Capacidade Transportadoras Veículos …" at bounding box center [784, 358] width 1568 height 717
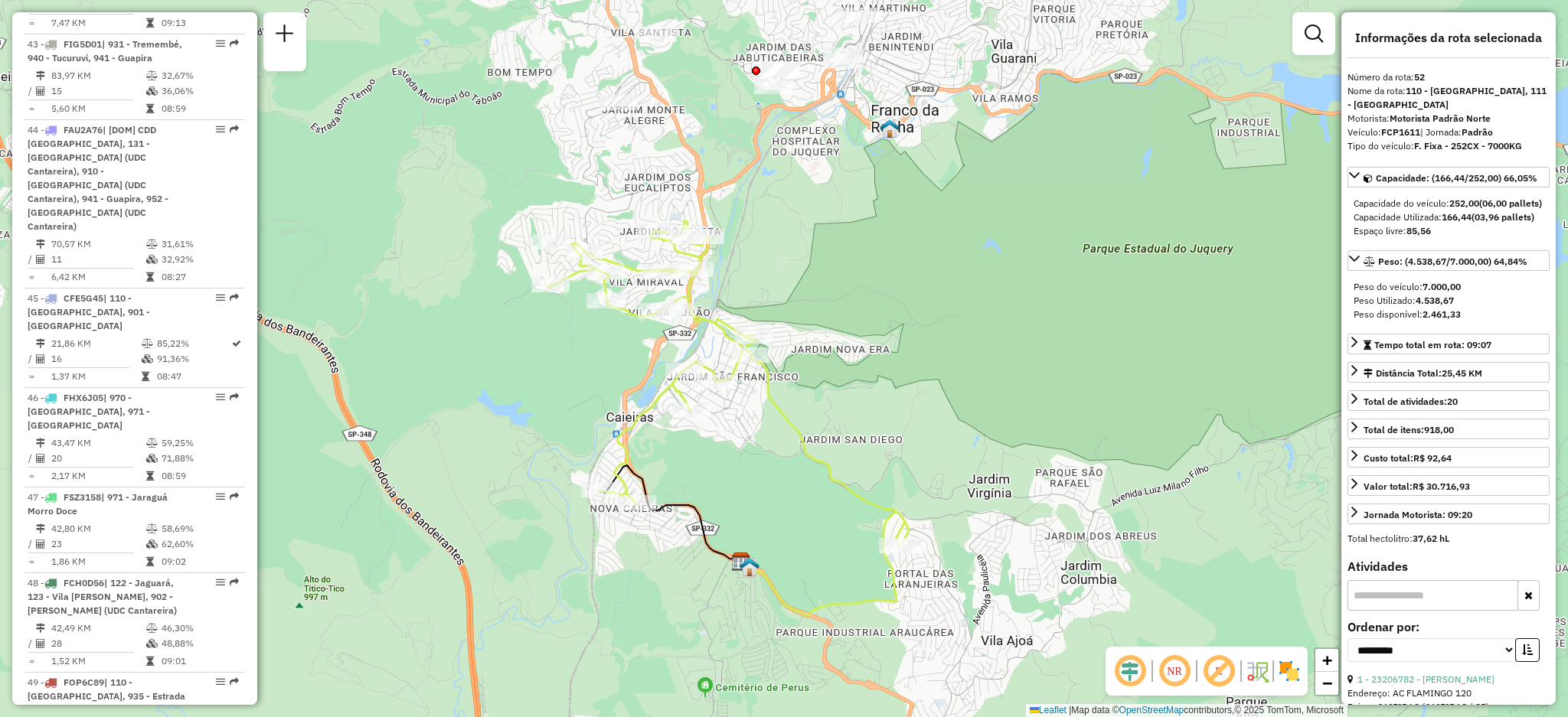
drag, startPoint x: 750, startPoint y: 359, endPoint x: 756, endPoint y: 413, distance: 54.3
click at [756, 413] on div "Janela de atendimento Grade de atendimento Capacidade Transportadoras Veículos …" at bounding box center [784, 358] width 1568 height 717
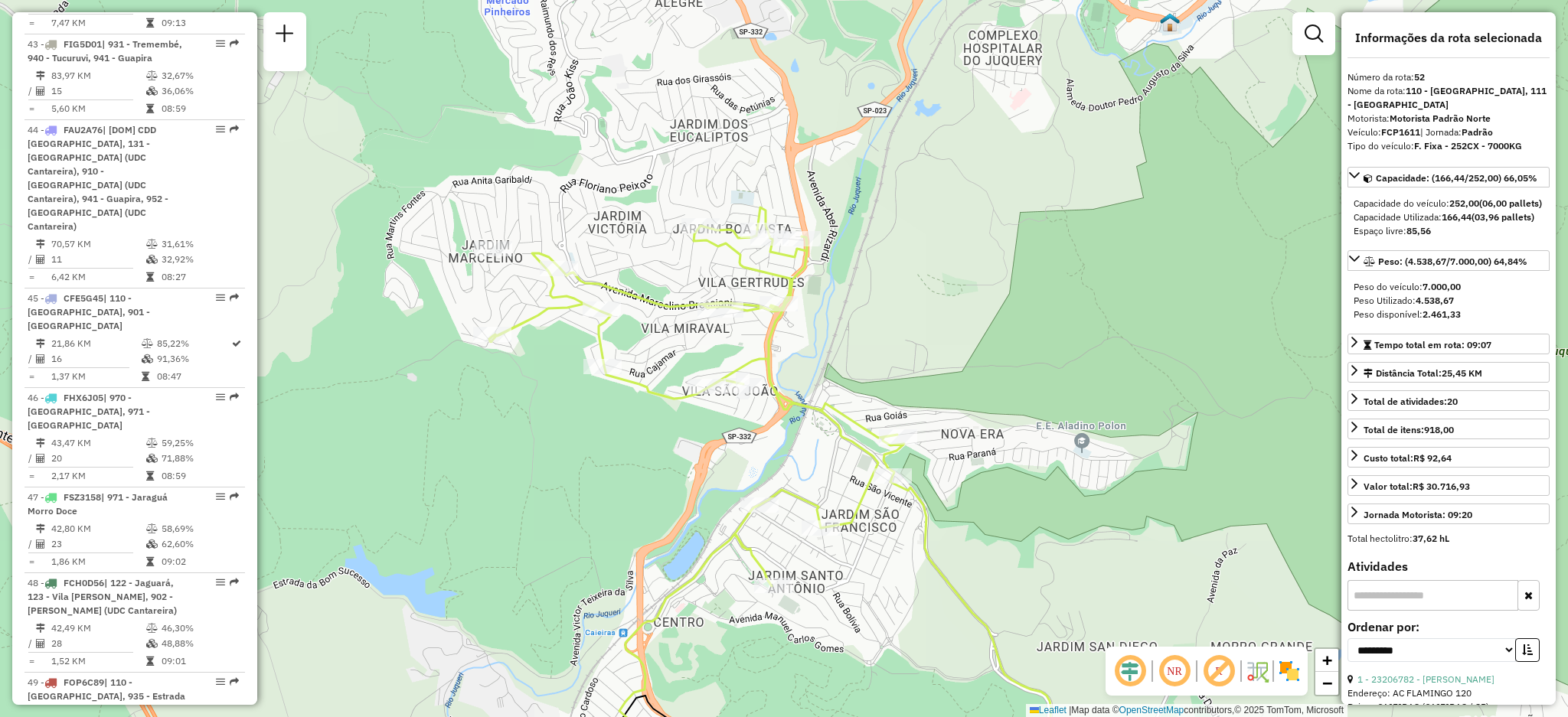
drag, startPoint x: 706, startPoint y: 298, endPoint x: 670, endPoint y: 230, distance: 76.9
click at [670, 230] on div "Janela de atendimento Grade de atendimento Capacidade Transportadoras Veículos …" at bounding box center [784, 358] width 1568 height 717
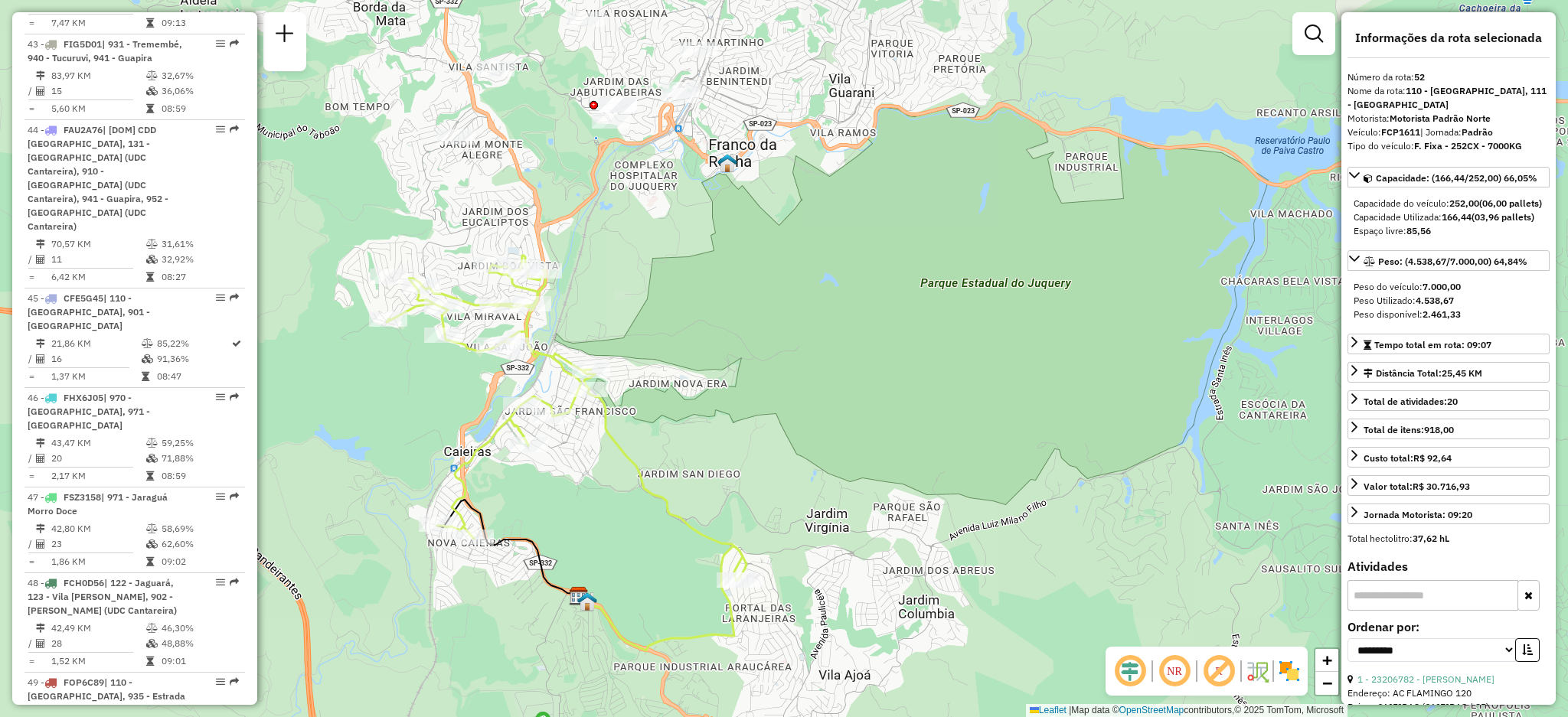
drag, startPoint x: 437, startPoint y: 415, endPoint x: 423, endPoint y: 386, distance: 32.2
click at [423, 386] on div "Janela de atendimento Grade de atendimento Capacidade Transportadoras Veículos …" at bounding box center [784, 358] width 1568 height 717
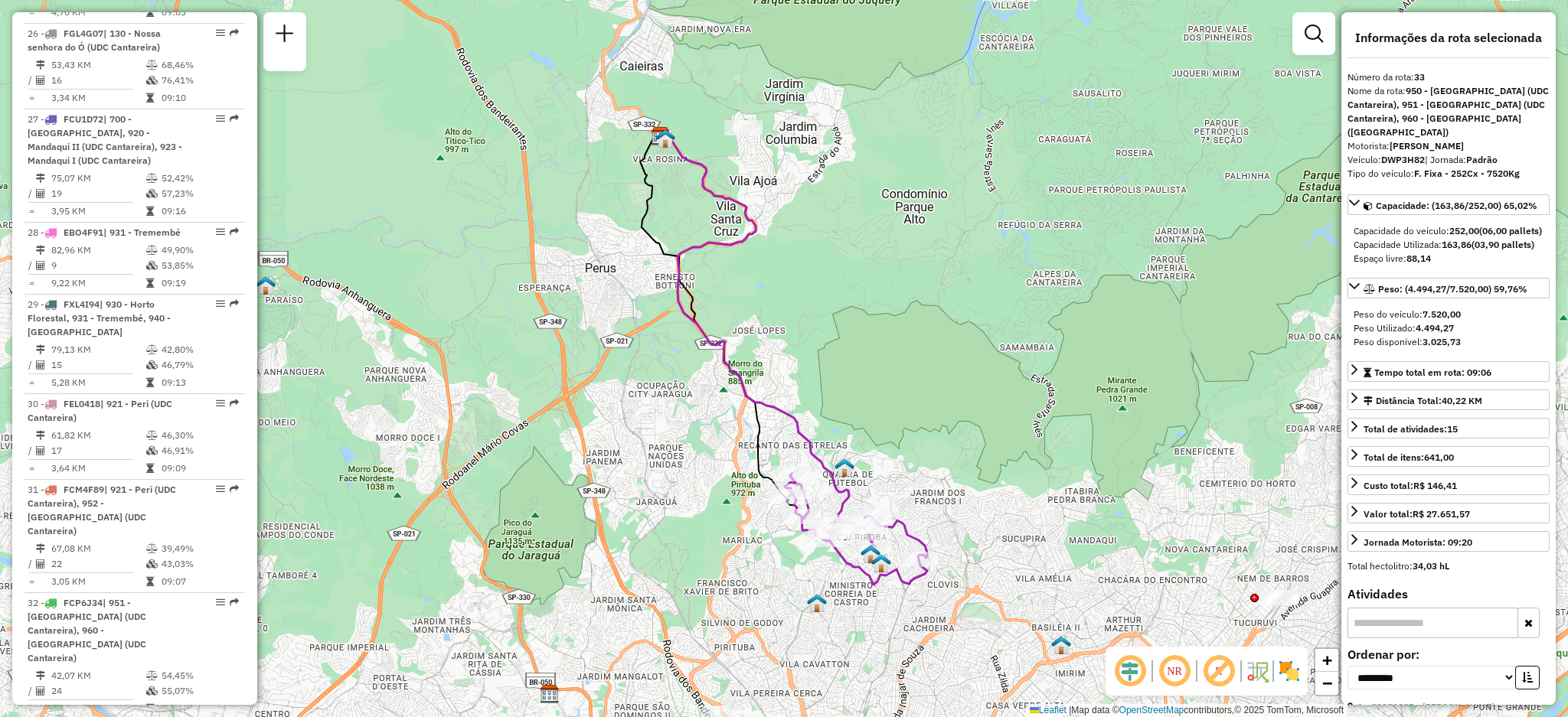
scroll to position [4203, 0]
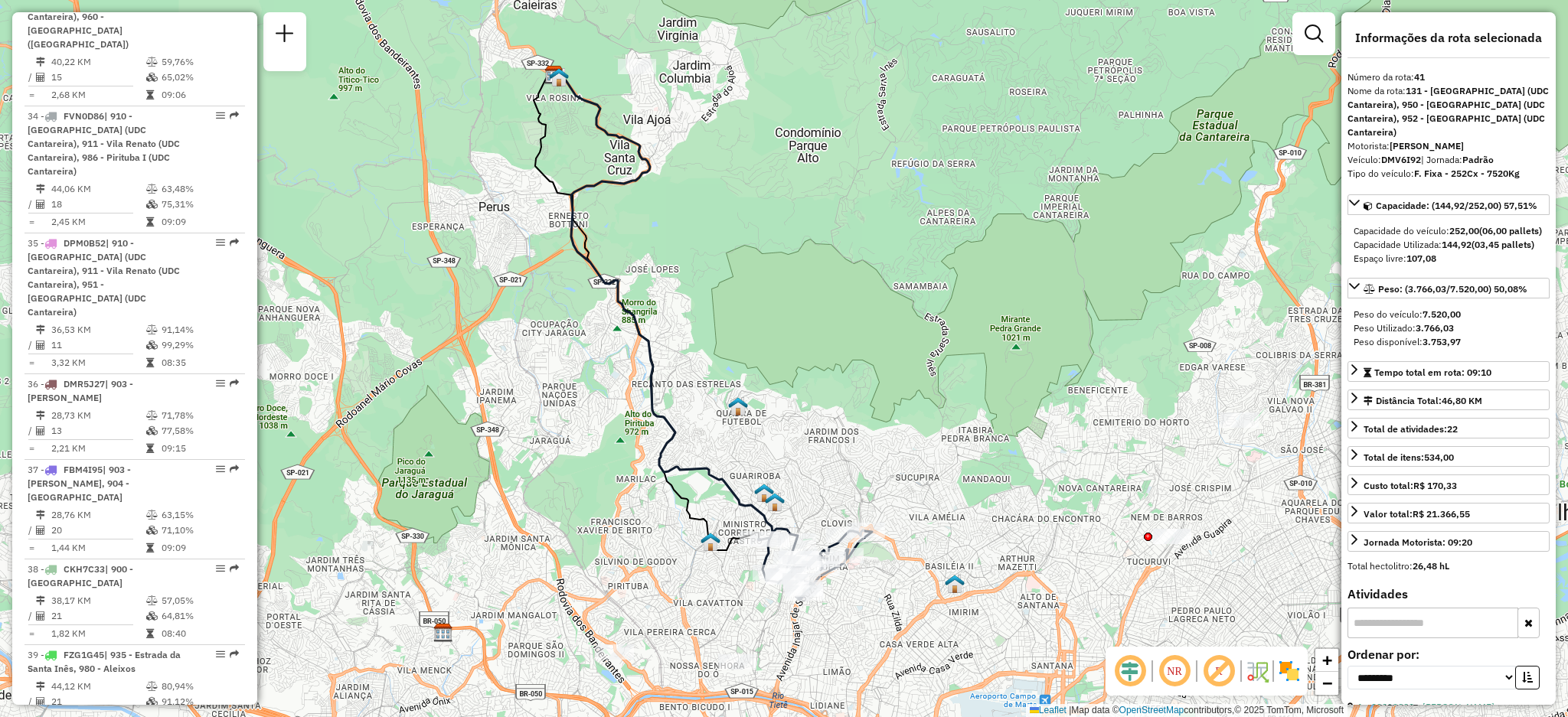
drag, startPoint x: 1063, startPoint y: 511, endPoint x: 960, endPoint y: 488, distance: 105.5
click at [960, 488] on div "Janela de atendimento Grade de atendimento Capacidade Transportadoras Veículos …" at bounding box center [784, 358] width 1568 height 717
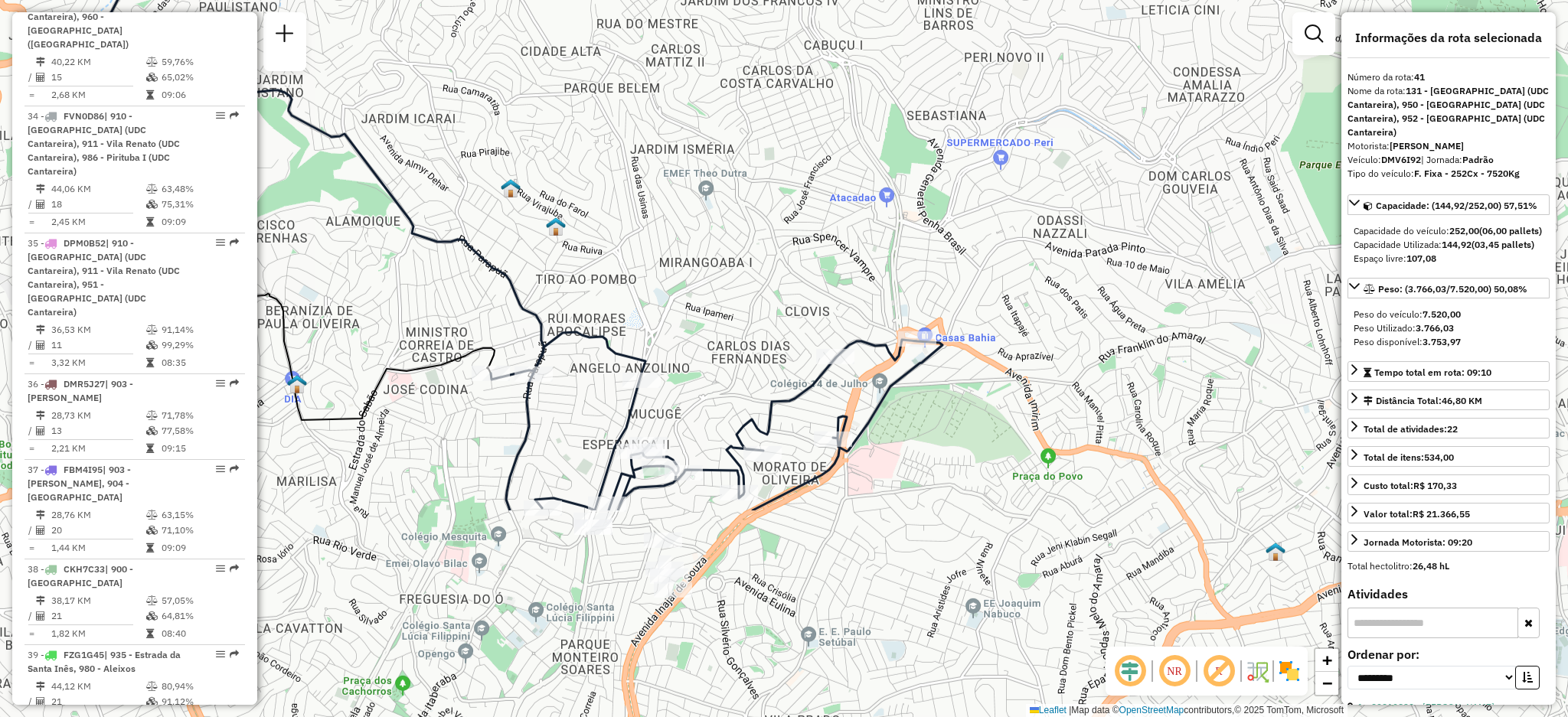
drag, startPoint x: 812, startPoint y: 559, endPoint x: 800, endPoint y: 279, distance: 280.3
click at [800, 279] on div "Janela de atendimento Grade de atendimento Capacidade Transportadoras Veículos …" at bounding box center [784, 358] width 1568 height 717
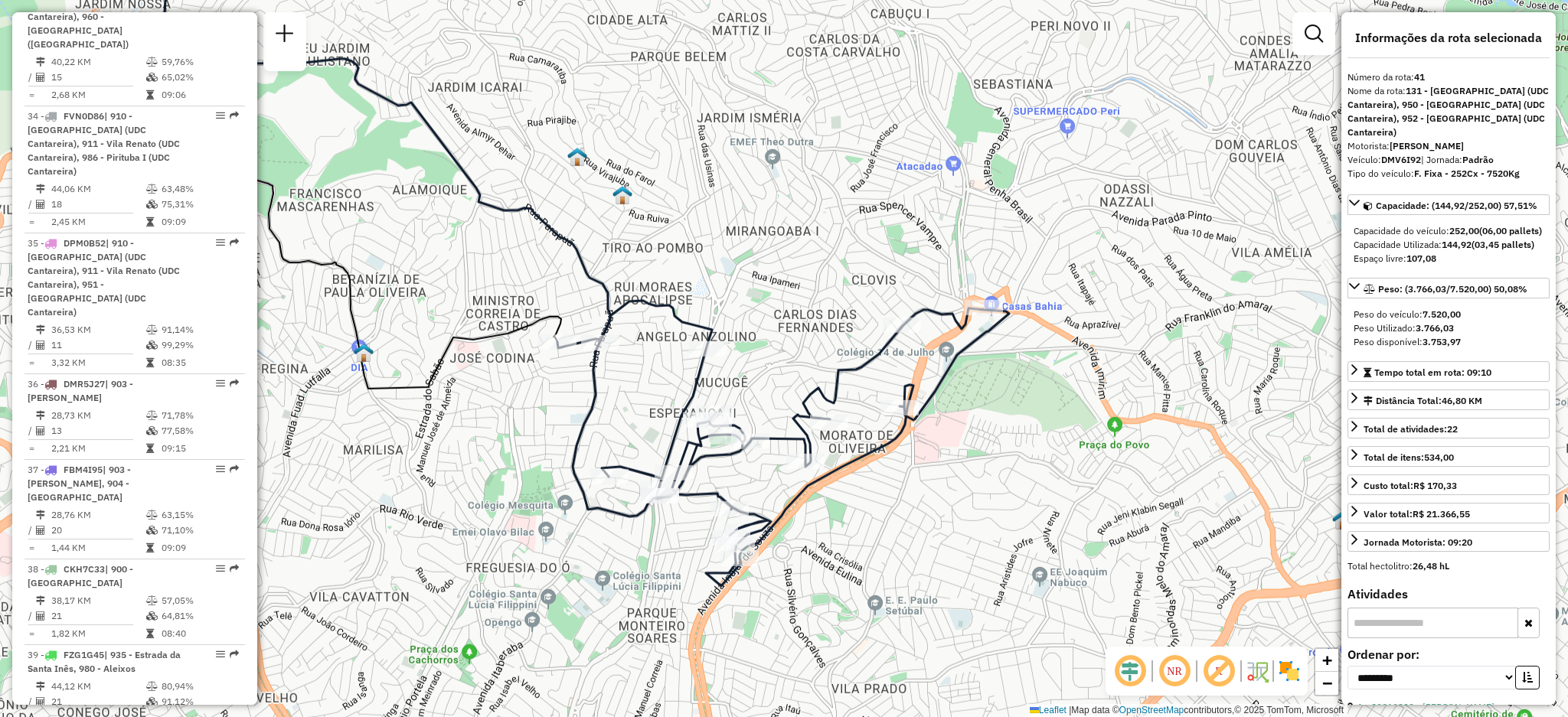
drag, startPoint x: 731, startPoint y: 444, endPoint x: 799, endPoint y: 412, distance: 75.2
click at [799, 412] on icon at bounding box center [783, 444] width 452 height 286
